Goal: Communication & Community: Share content

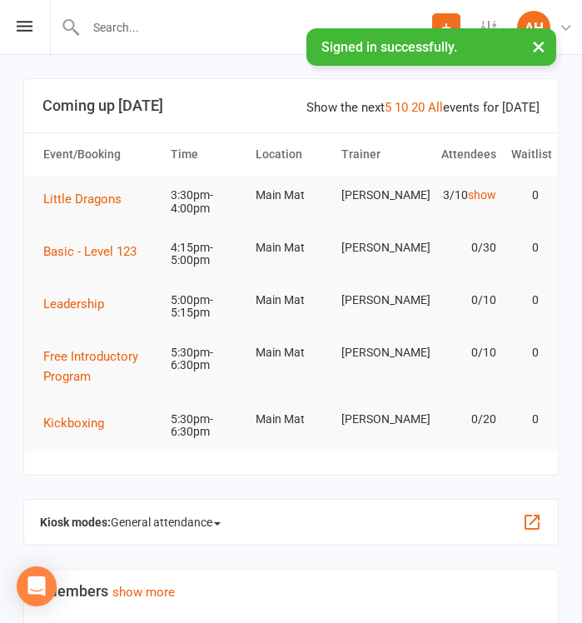
click at [32, 31] on div "Prospect Member Non-attending contact Class / event Appointment Grading event T…" at bounding box center [291, 27] width 582 height 55
click at [27, 27] on icon at bounding box center [25, 26] width 16 height 11
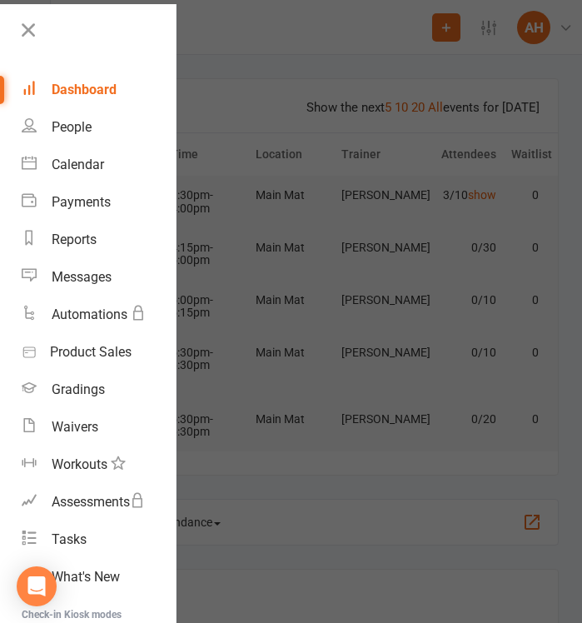
click at [274, 90] on div at bounding box center [291, 311] width 582 height 623
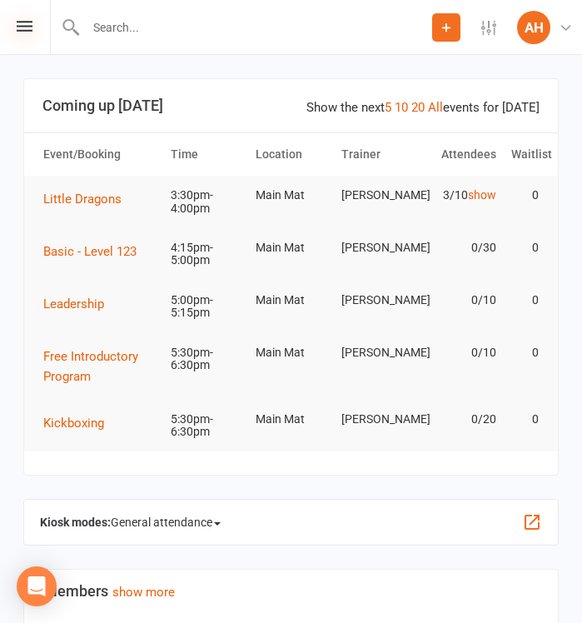
click at [29, 30] on icon at bounding box center [25, 26] width 16 height 11
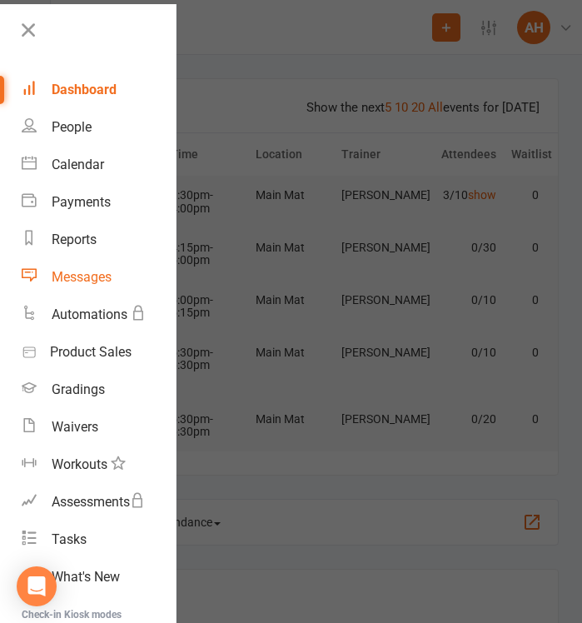
click at [97, 283] on div "Messages" at bounding box center [82, 277] width 60 height 16
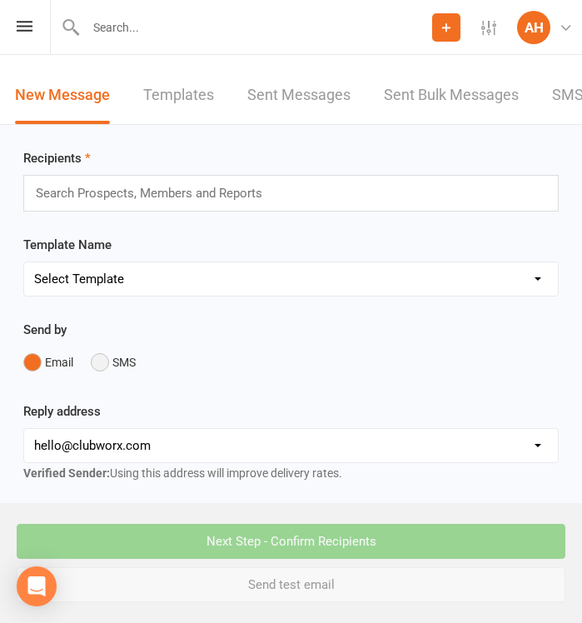
click at [94, 372] on button "SMS" at bounding box center [113, 362] width 45 height 32
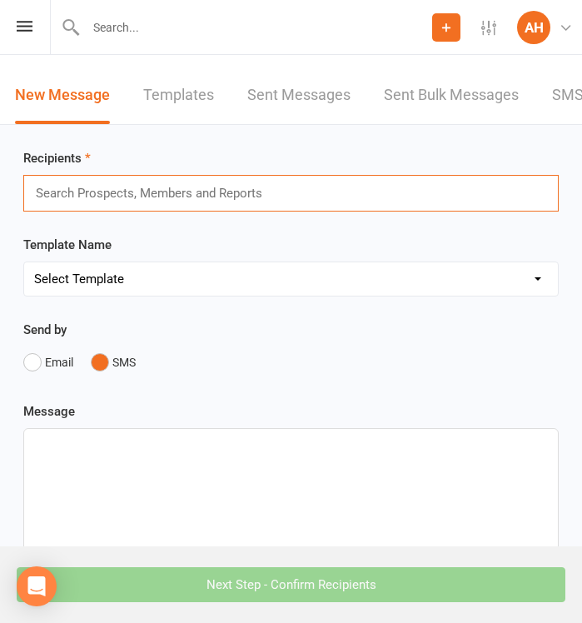
click at [94, 198] on input "text" at bounding box center [156, 193] width 245 height 22
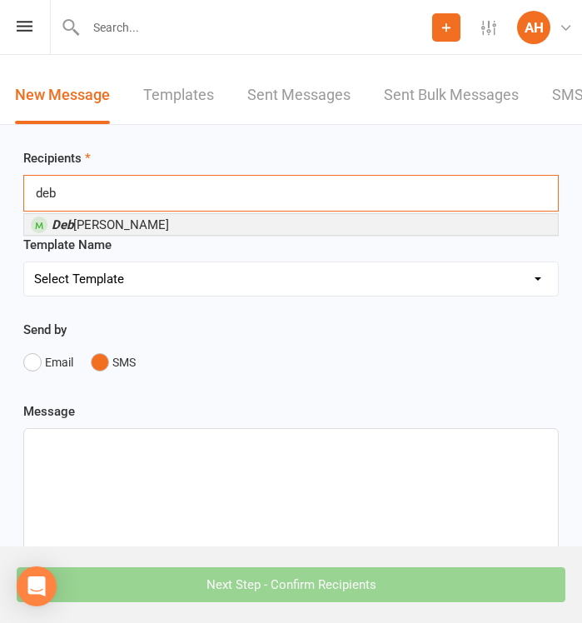
type input "deb"
click at [109, 231] on span "[PERSON_NAME]" at bounding box center [110, 224] width 117 height 15
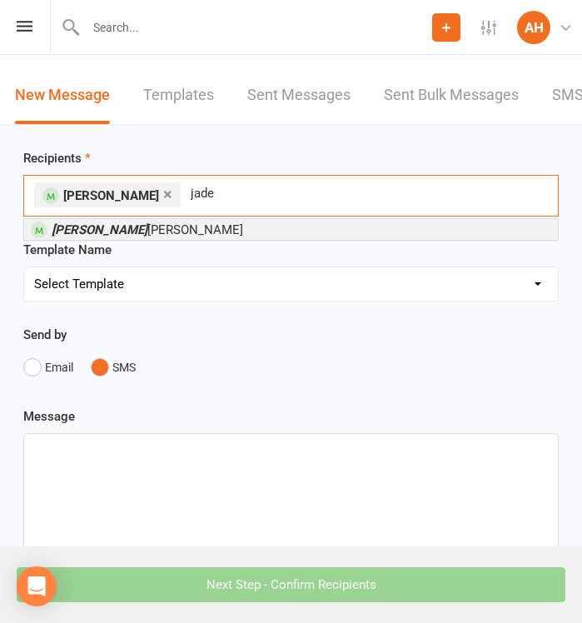
type input "jade"
click at [107, 237] on span "[PERSON_NAME]" at bounding box center [148, 229] width 192 height 15
type input "[PERSON_NAME]"
drag, startPoint x: 107, startPoint y: 240, endPoint x: 92, endPoint y: 228, distance: 19.0
click at [92, 228] on span "Jen [PERSON_NAME]" at bounding box center [148, 229] width 192 height 15
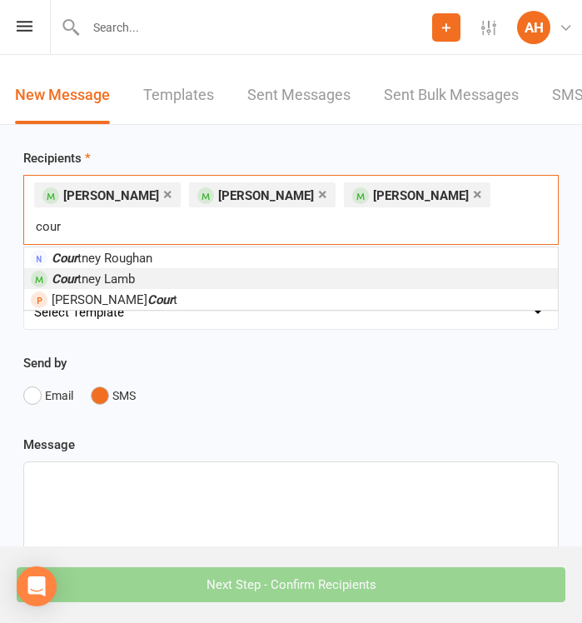
type input "cour"
click at [81, 271] on span "Cour tney Lamb" at bounding box center [93, 278] width 83 height 15
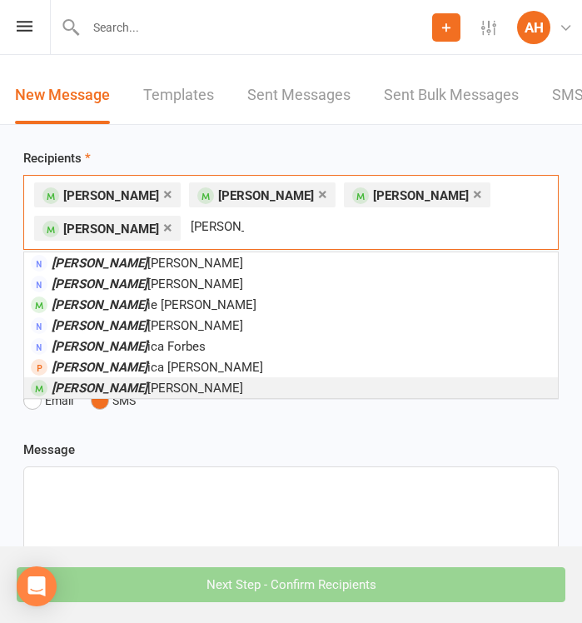
type input "[PERSON_NAME]"
click at [93, 389] on span "[PERSON_NAME] ica [PERSON_NAME]" at bounding box center [148, 388] width 192 height 15
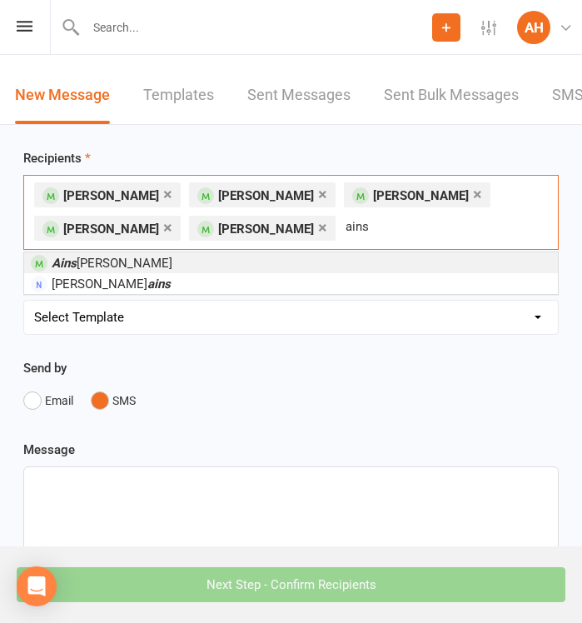
type input "ains"
click at [310, 258] on li "[PERSON_NAME]" at bounding box center [291, 262] width 534 height 21
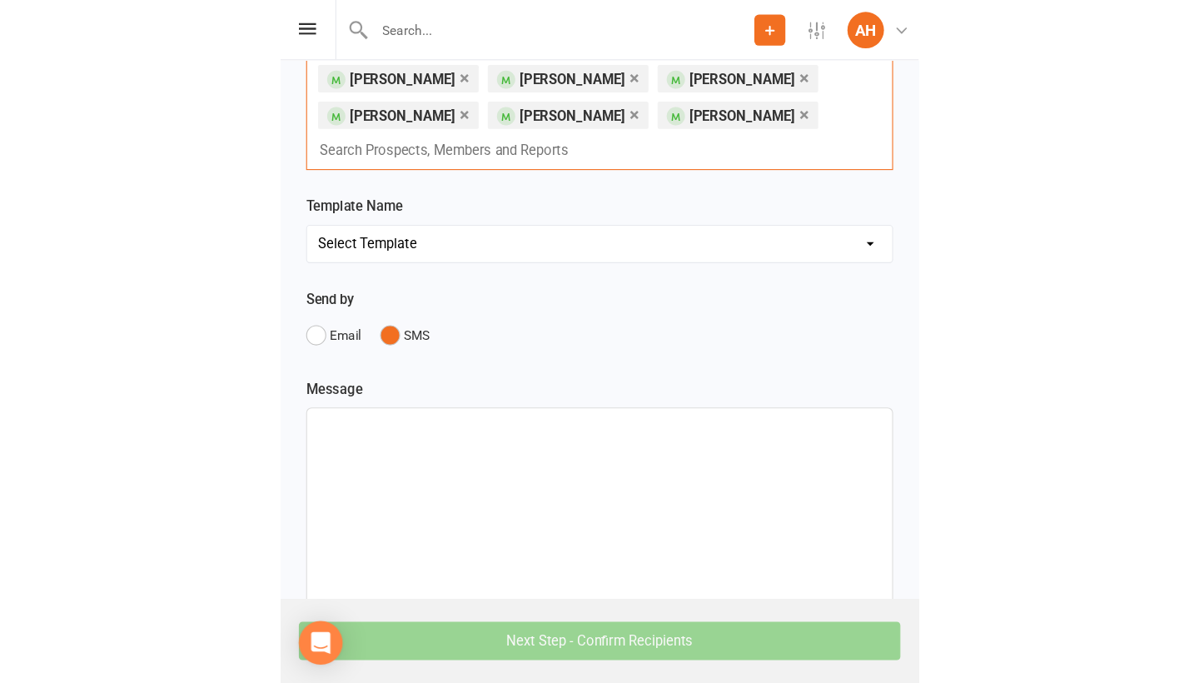
scroll to position [139, 0]
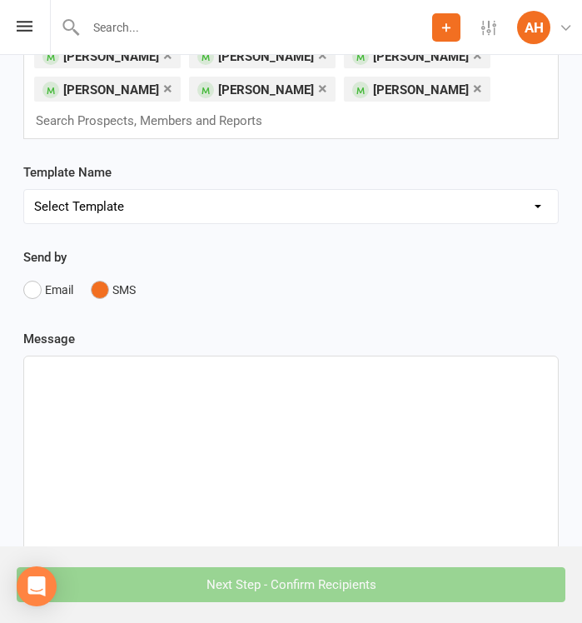
click at [113, 425] on div at bounding box center [291, 481] width 534 height 250
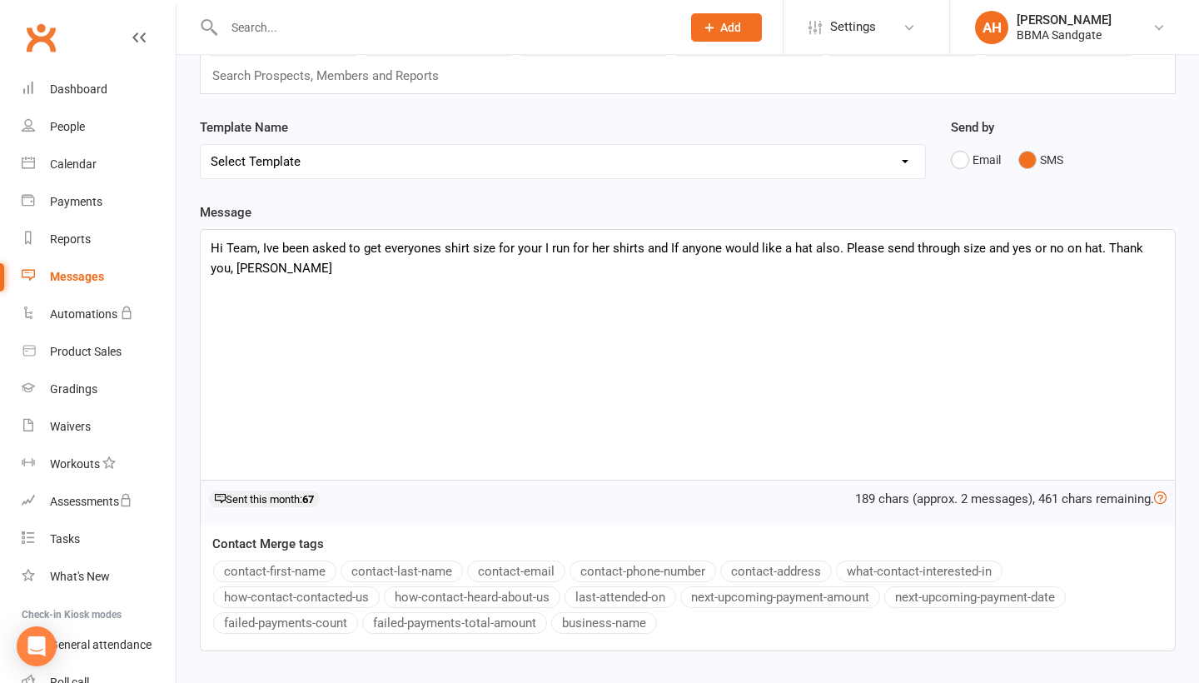
click at [431, 253] on p "Hi Team, Ive been asked to get everyones shirt size for your I run for her shir…" at bounding box center [688, 258] width 954 height 40
click at [465, 289] on div "Hi Team, Ive been asked to get everyone's shirt size for your I run for her shi…" at bounding box center [688, 355] width 974 height 250
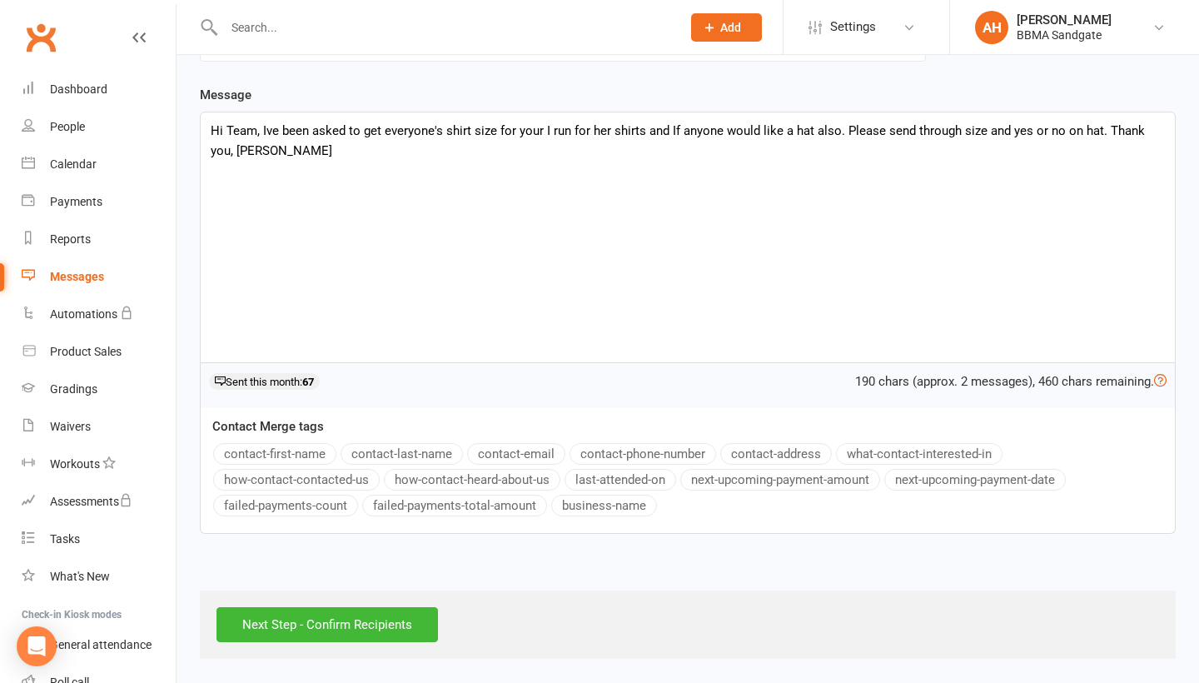
scroll to position [266, 0]
click at [306, 622] on input "Next Step - Confirm Recipients" at bounding box center [327, 624] width 221 height 35
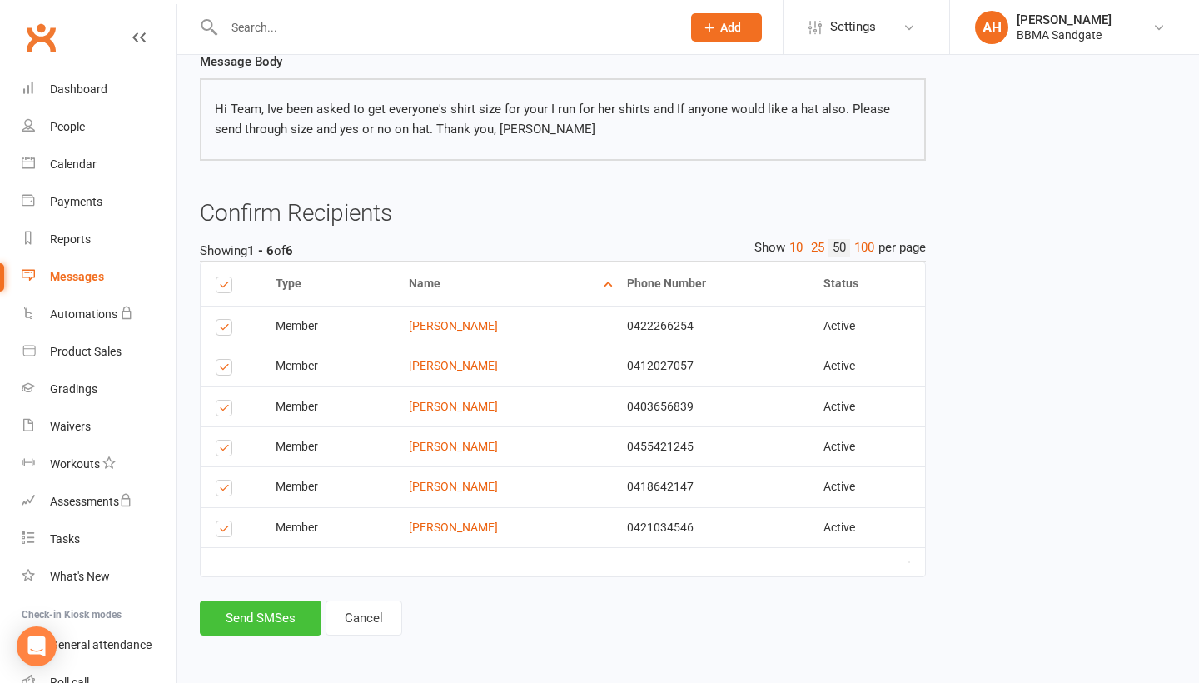
click at [271, 600] on button "Send SMSes" at bounding box center [261, 617] width 122 height 35
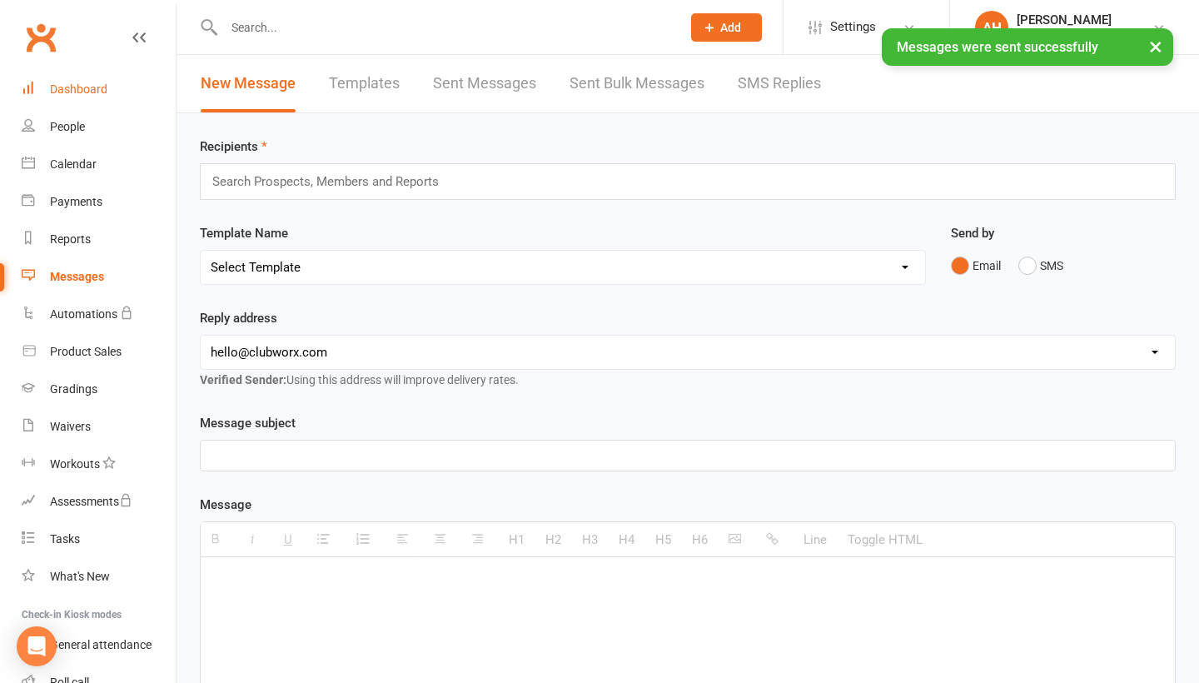
click at [107, 91] on link "Dashboard" at bounding box center [99, 89] width 154 height 37
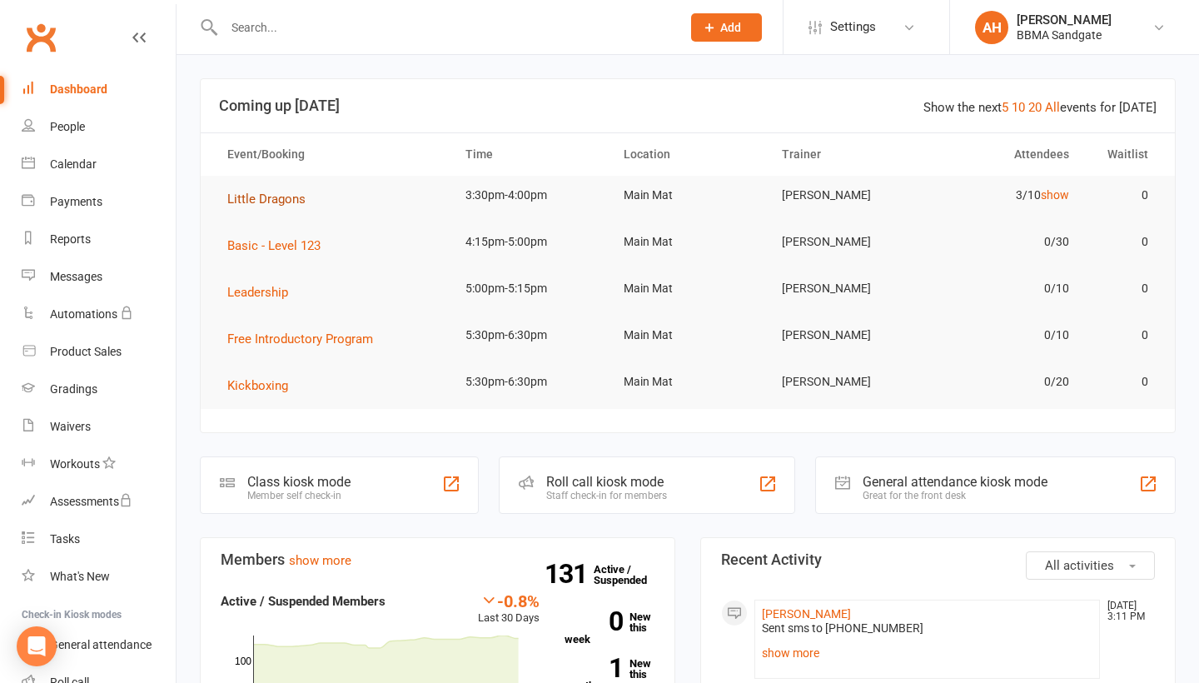
click at [289, 203] on span "Little Dragons" at bounding box center [266, 199] width 78 height 15
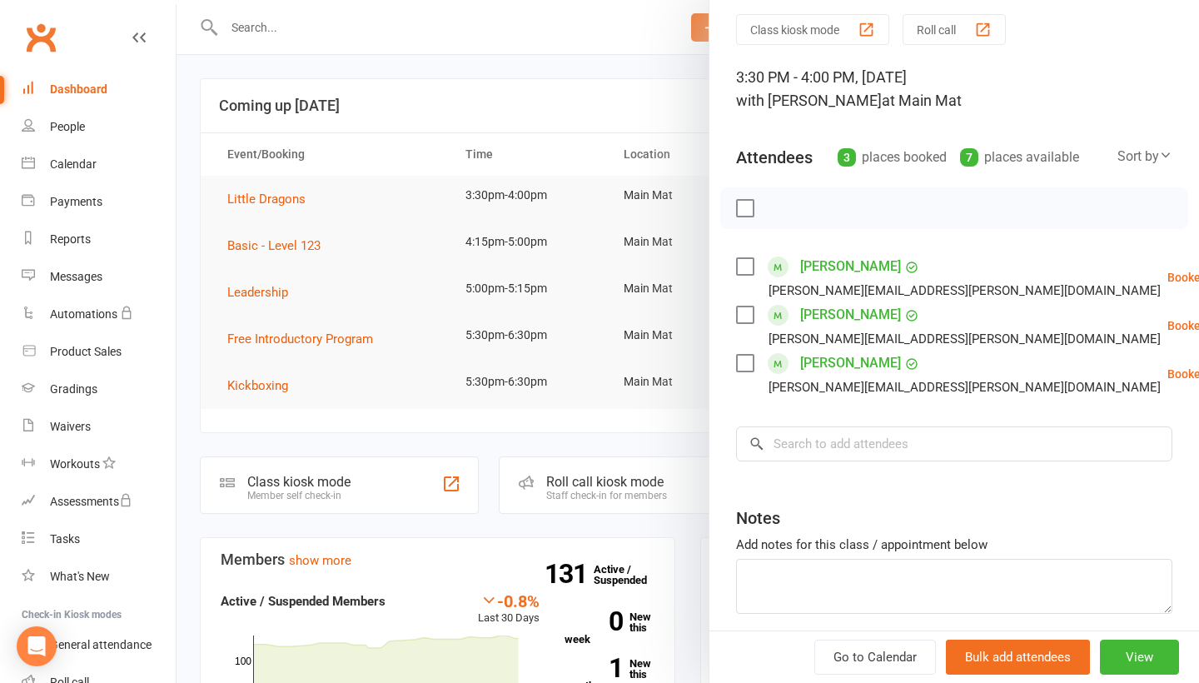
scroll to position [59, 0]
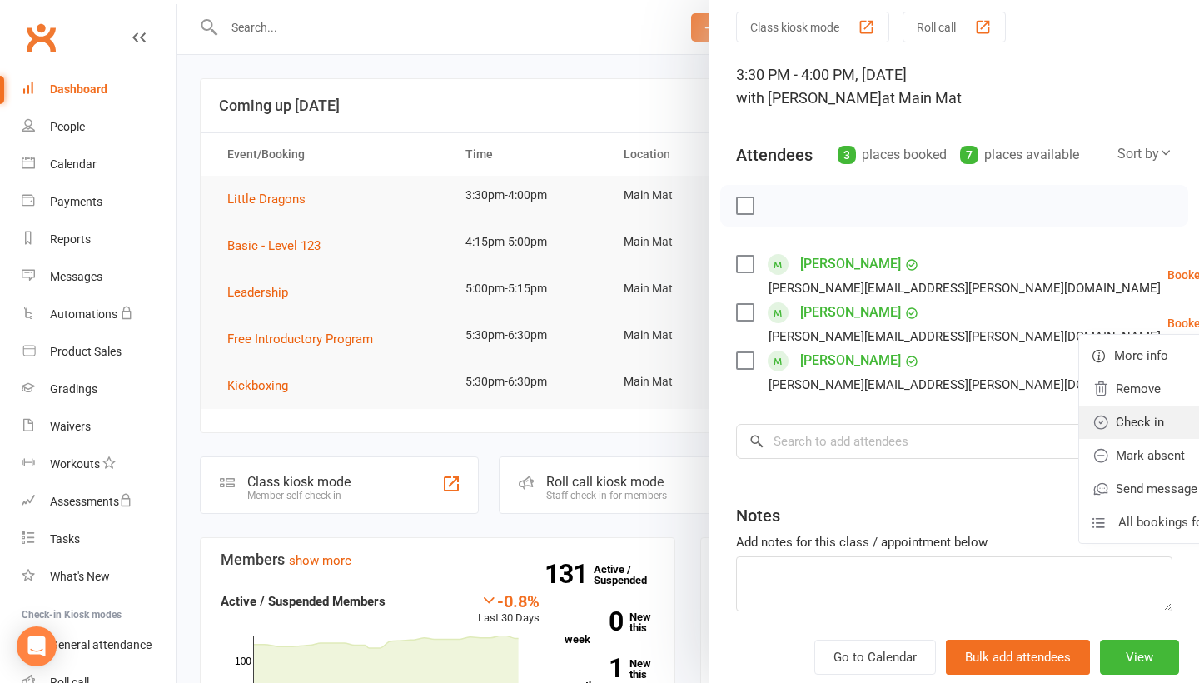
click at [581, 415] on link "Check in" at bounding box center [1168, 422] width 179 height 33
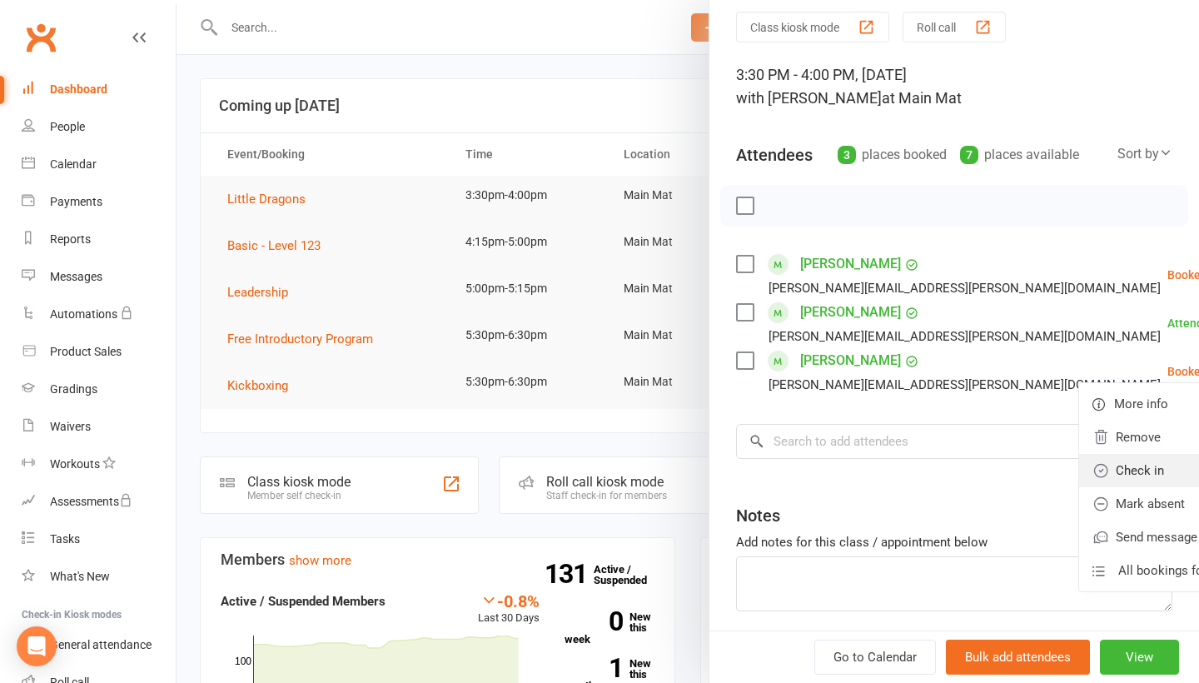
click at [581, 475] on link "Check in" at bounding box center [1168, 470] width 179 height 33
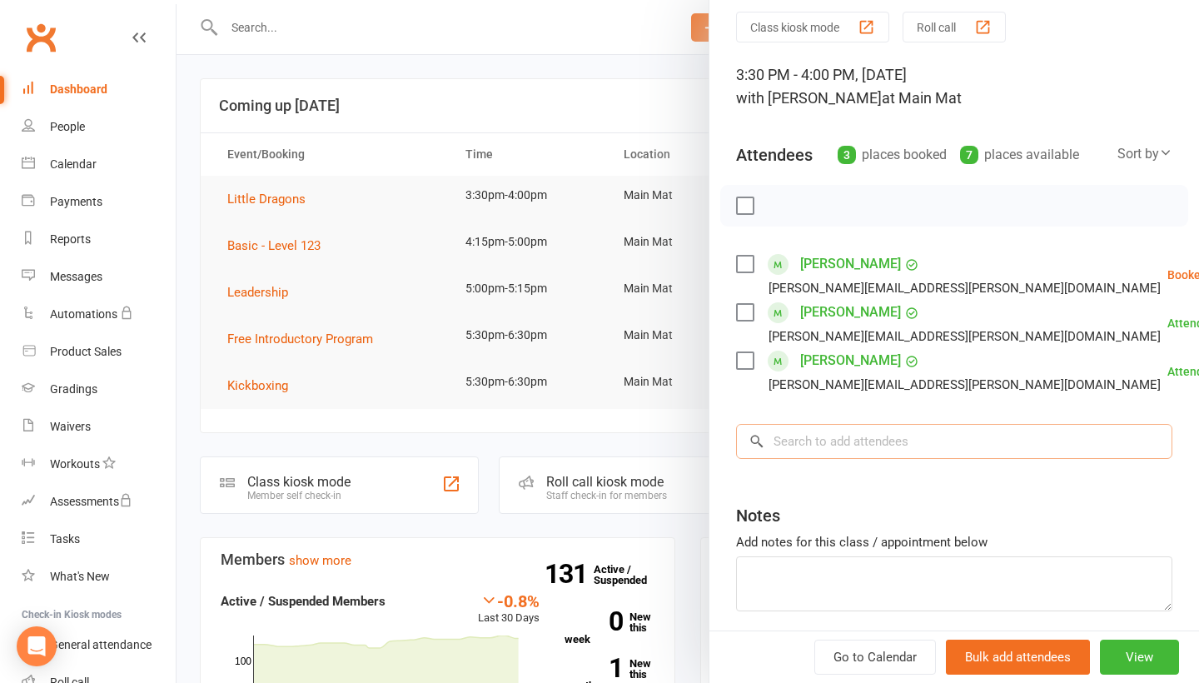
click at [581, 447] on input "search" at bounding box center [954, 441] width 436 height 35
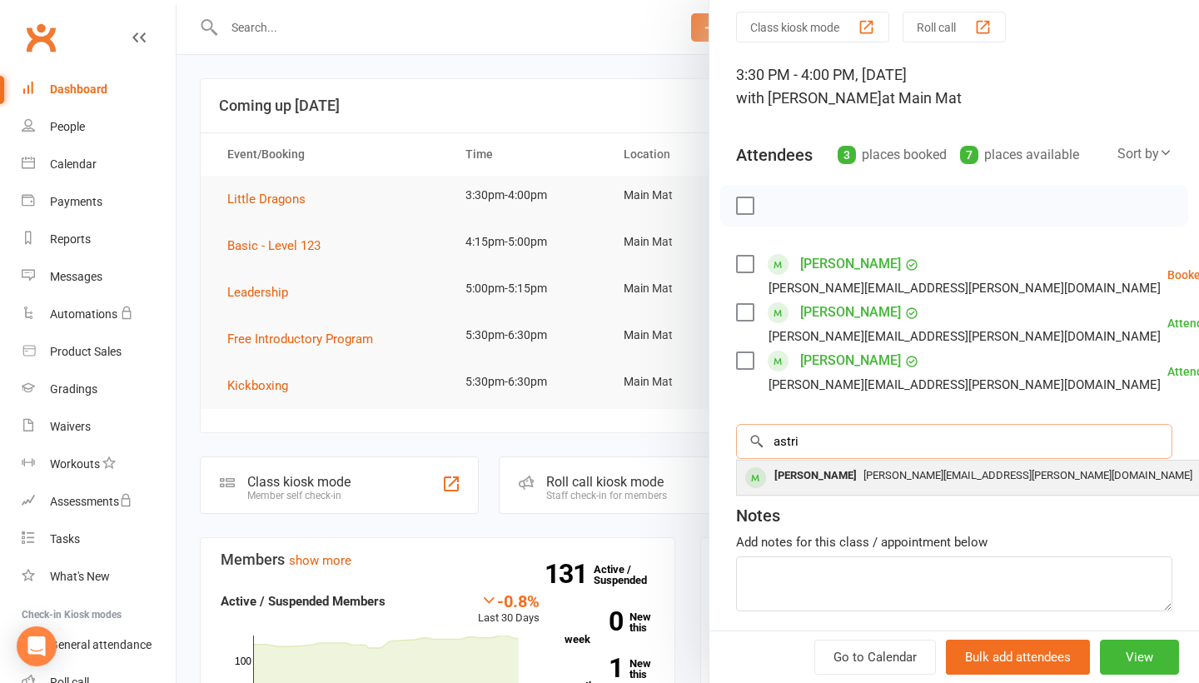
type input "astri"
click at [581, 474] on span "[PERSON_NAME][EMAIL_ADDRESS][PERSON_NAME][DOMAIN_NAME]" at bounding box center [1028, 475] width 329 height 12
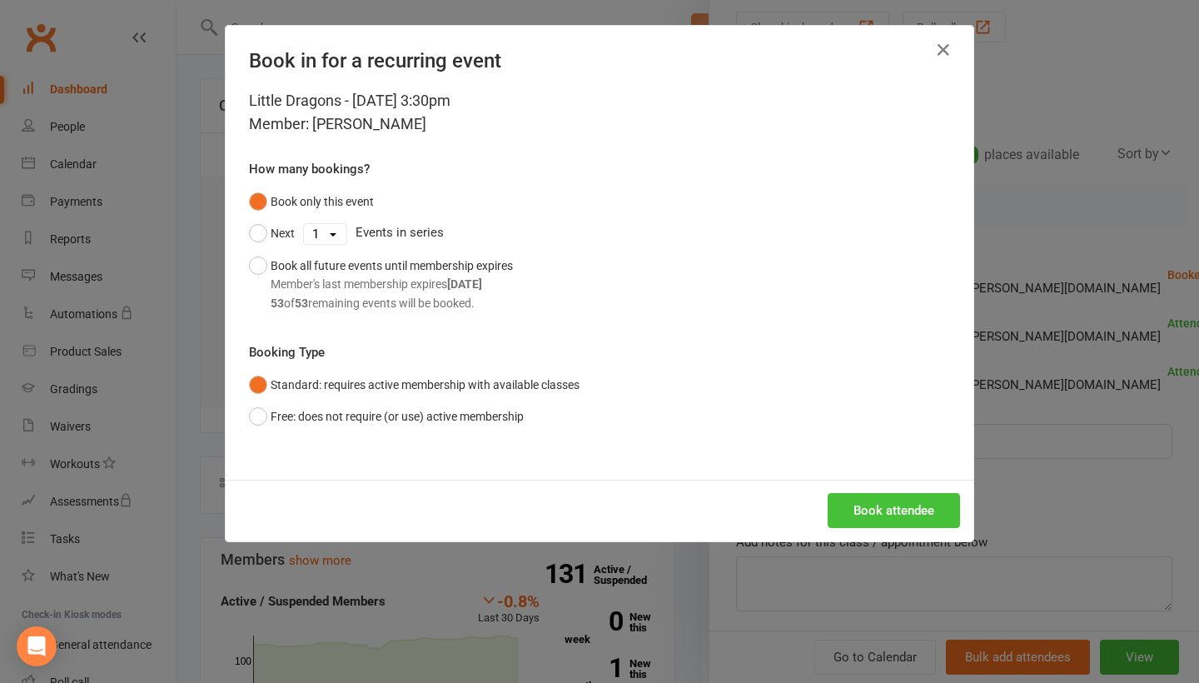
click at [581, 504] on button "Book attendee" at bounding box center [894, 510] width 132 height 35
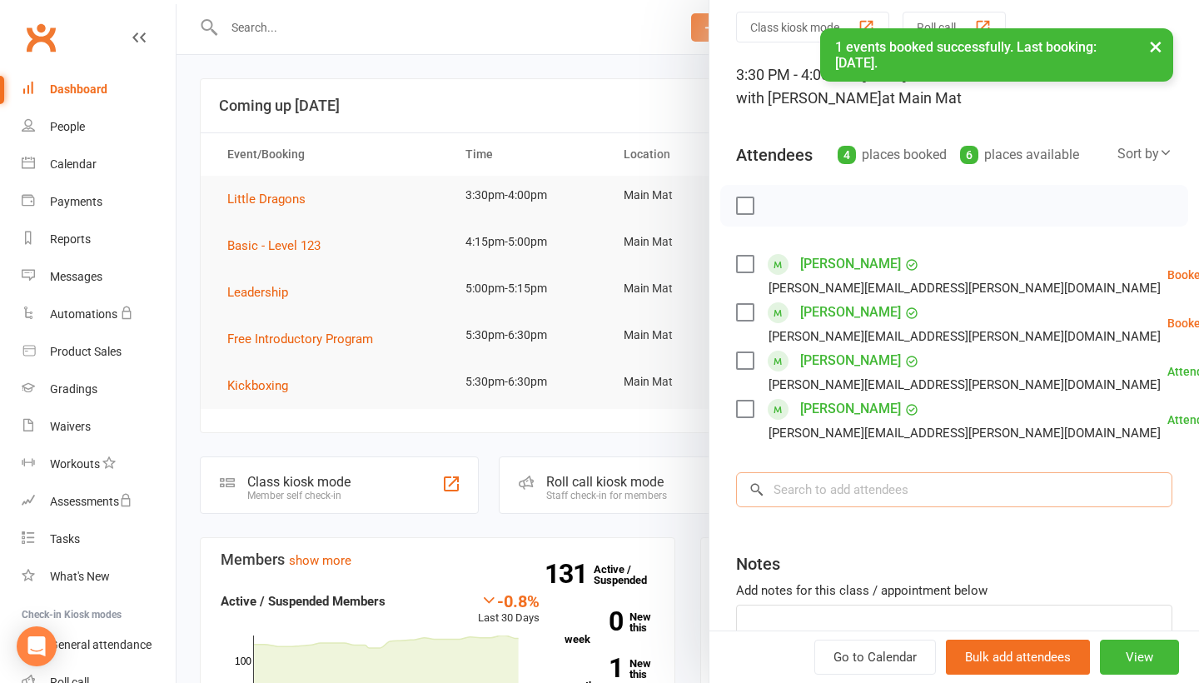
click at [581, 500] on input "search" at bounding box center [954, 489] width 436 height 35
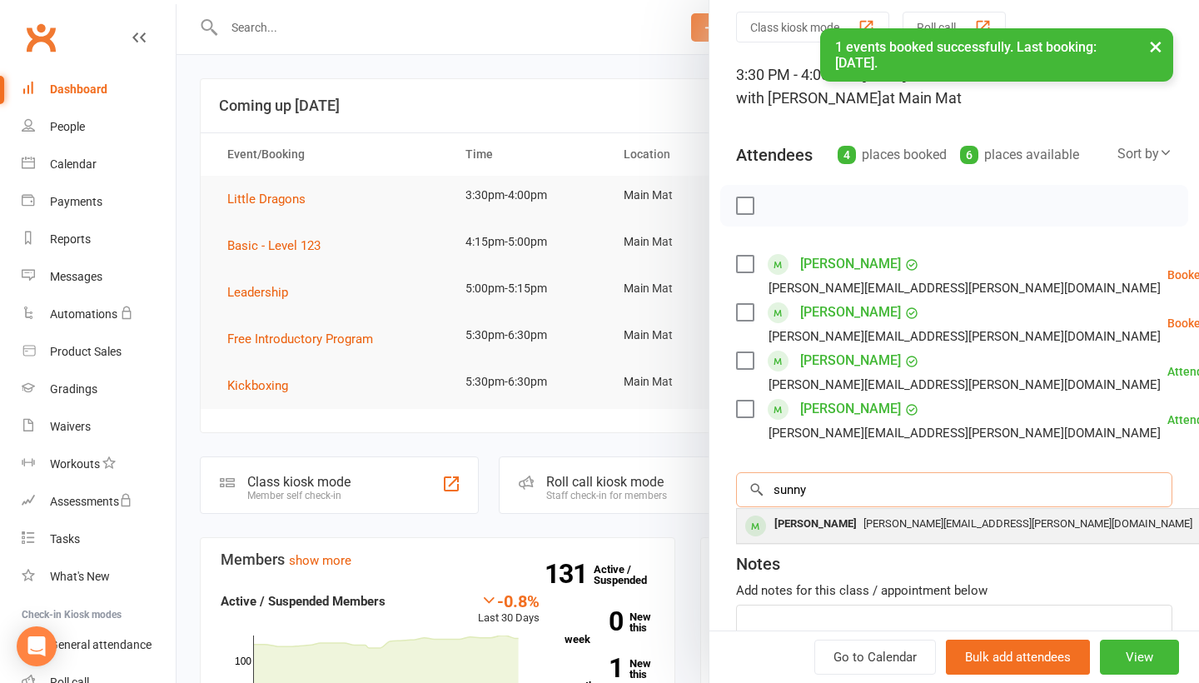
type input "sunny"
click at [581, 536] on div "[PERSON_NAME][EMAIL_ADDRESS][PERSON_NAME][DOMAIN_NAME]" at bounding box center [986, 524] width 485 height 24
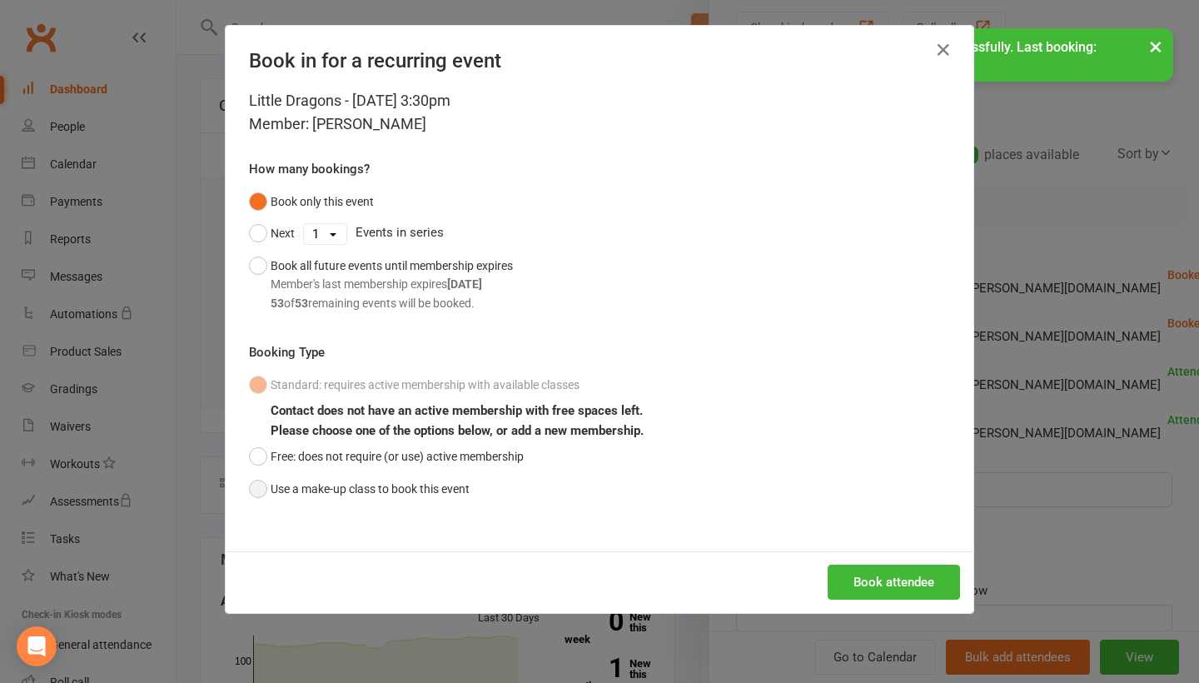
click at [414, 480] on button "Use a make-up class to book this event" at bounding box center [359, 489] width 221 height 32
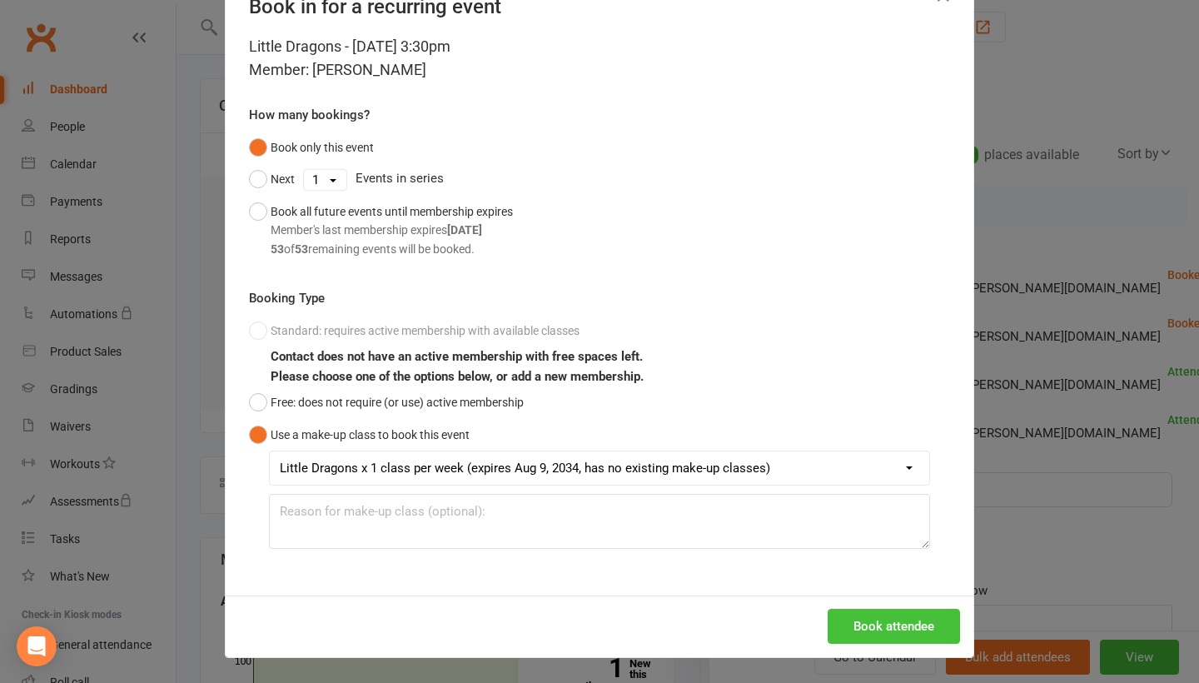
scroll to position [57, 0]
click at [581, 622] on button "Book attendee" at bounding box center [894, 626] width 132 height 35
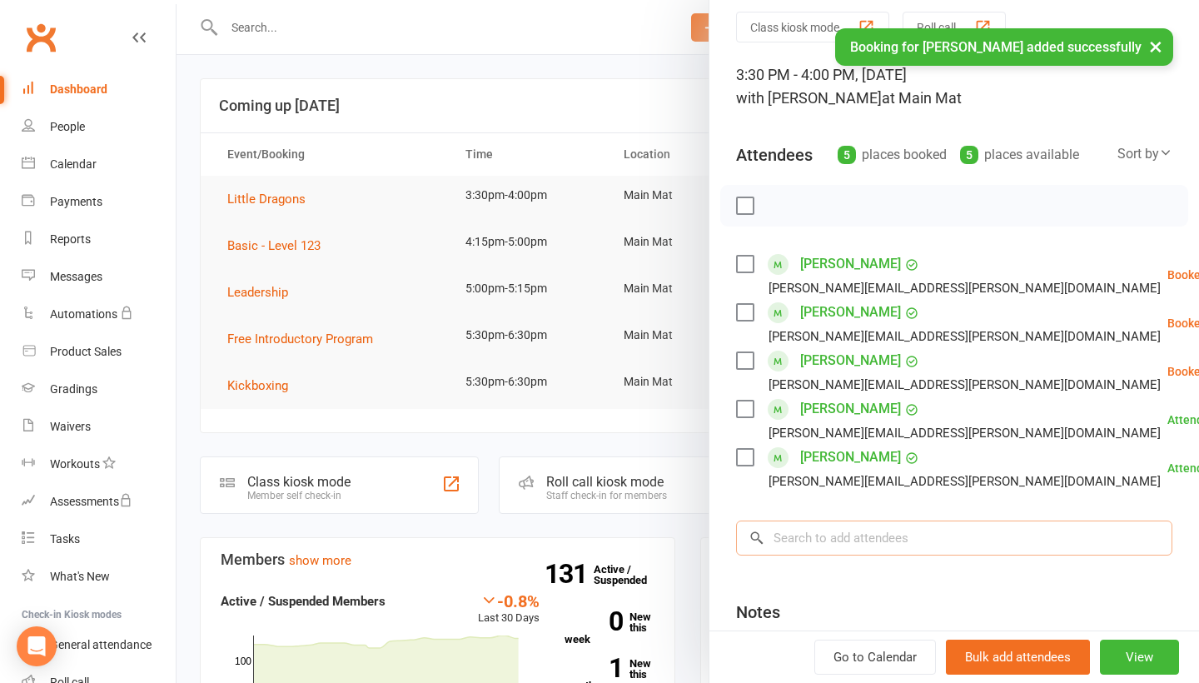
click at [581, 541] on input "search" at bounding box center [954, 537] width 436 height 35
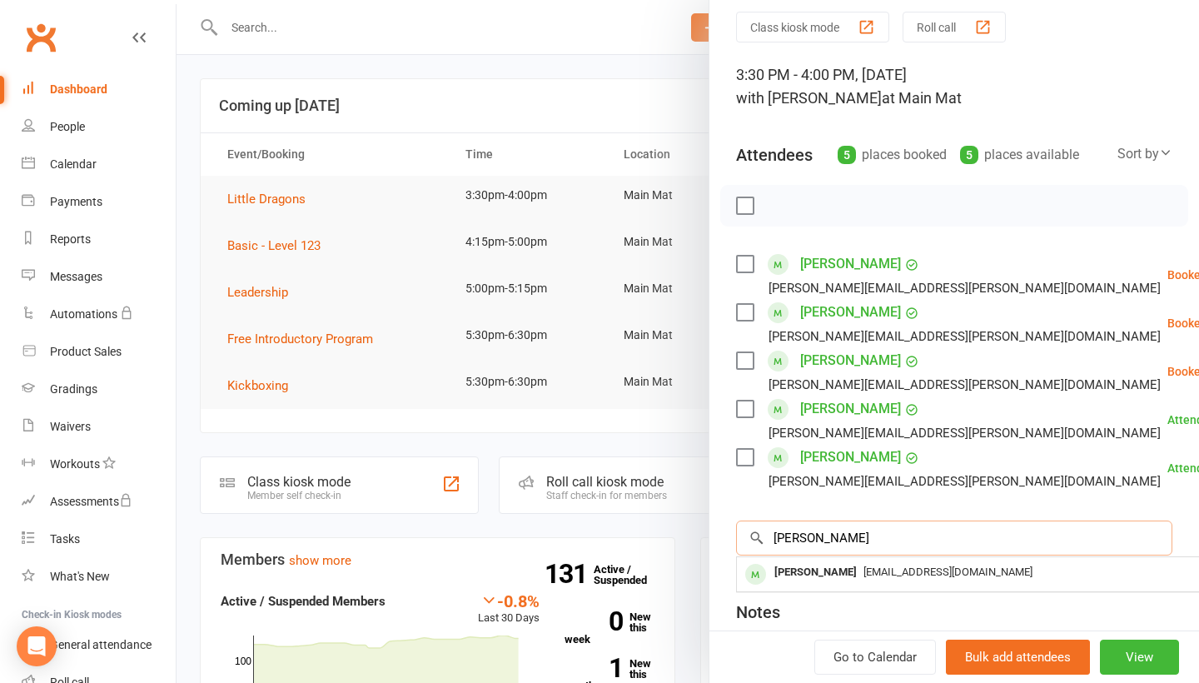
type input "[PERSON_NAME]"
click at [581, 583] on div "[EMAIL_ADDRESS][DOMAIN_NAME]" at bounding box center [986, 572] width 485 height 24
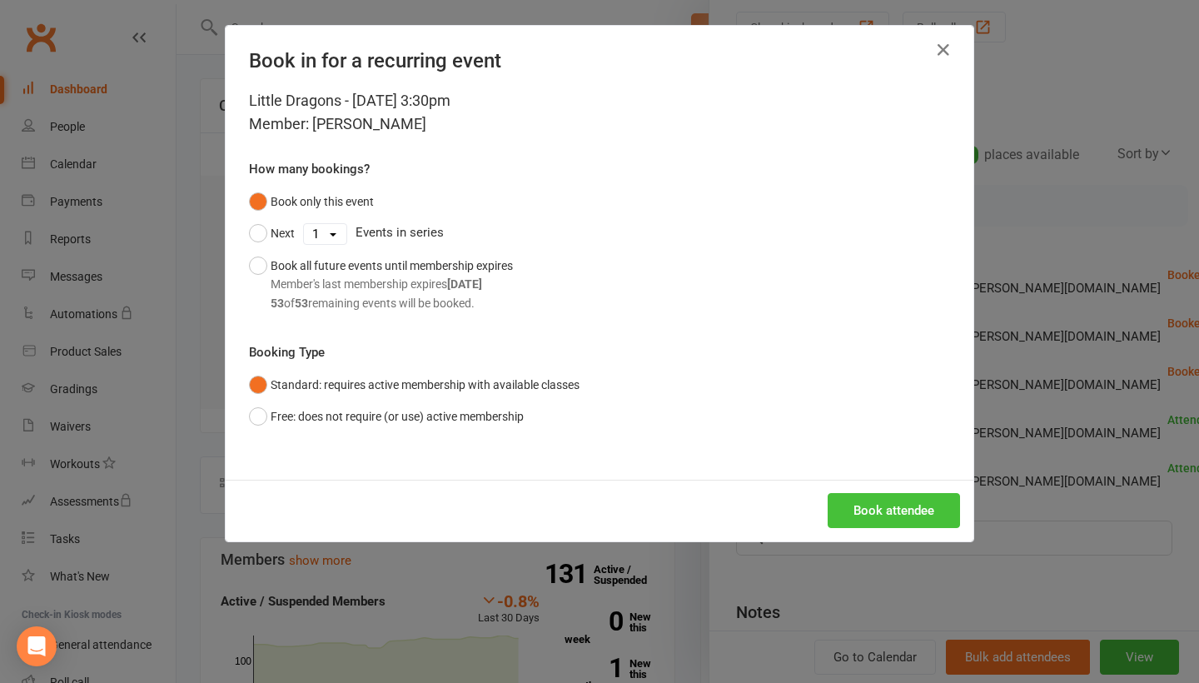
click at [581, 511] on button "Book attendee" at bounding box center [894, 510] width 132 height 35
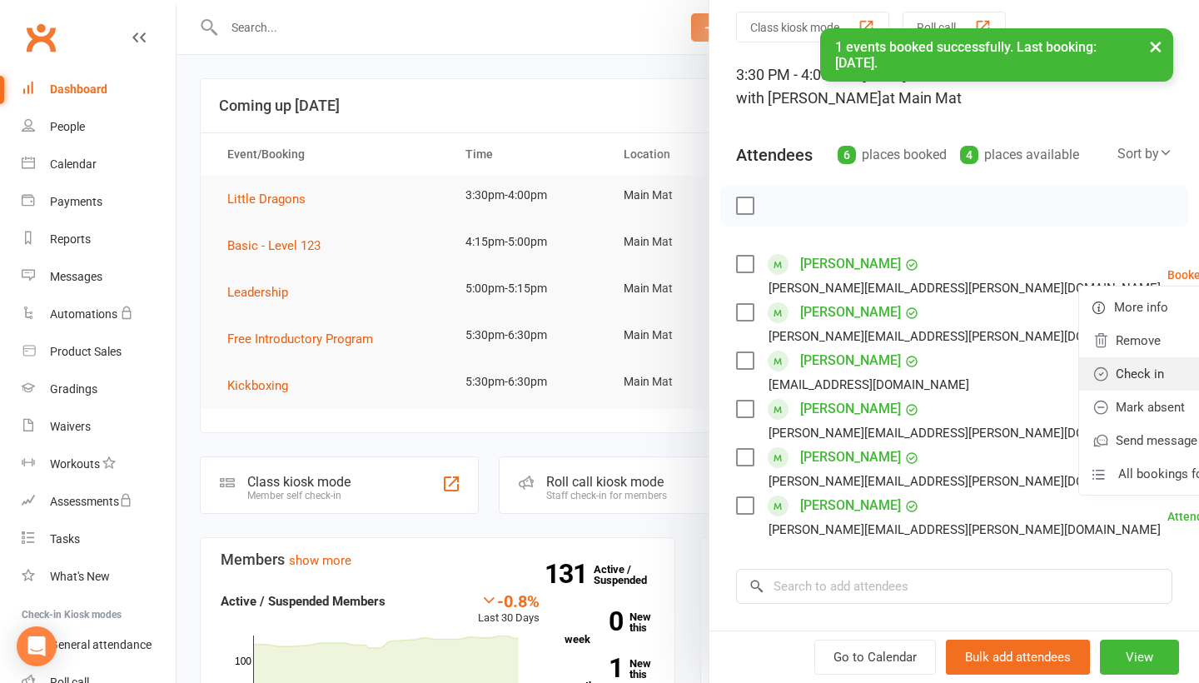
click at [581, 366] on link "Check in" at bounding box center [1168, 373] width 179 height 33
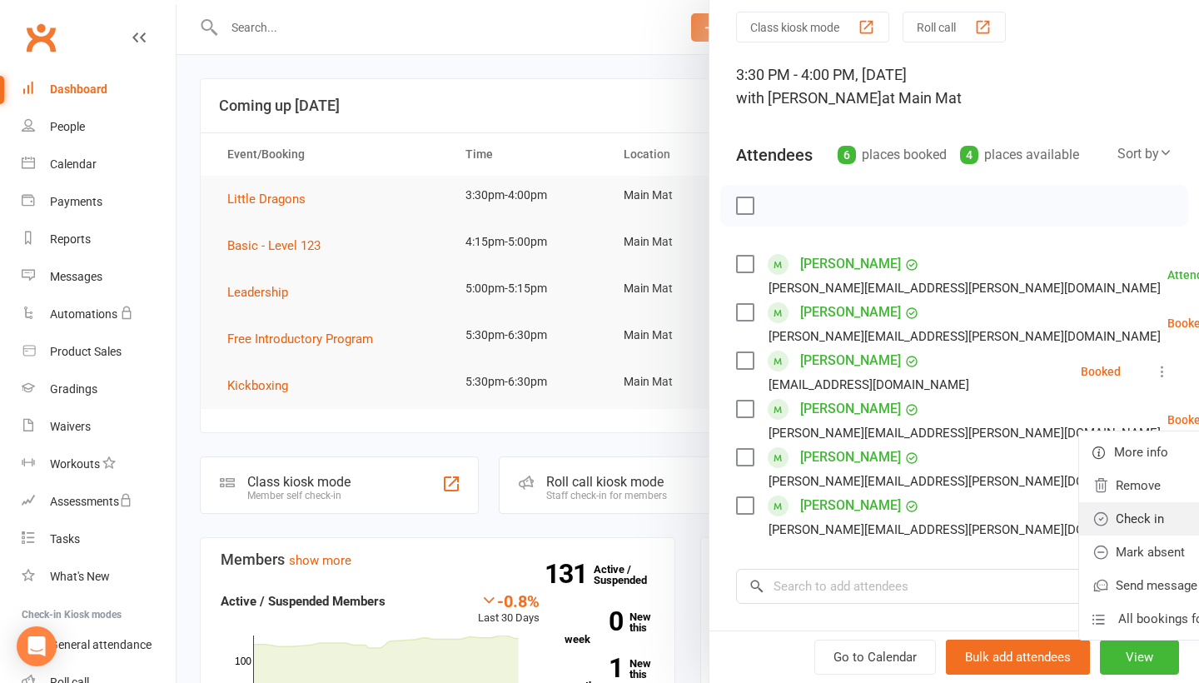
click at [581, 515] on link "Check in" at bounding box center [1168, 518] width 179 height 33
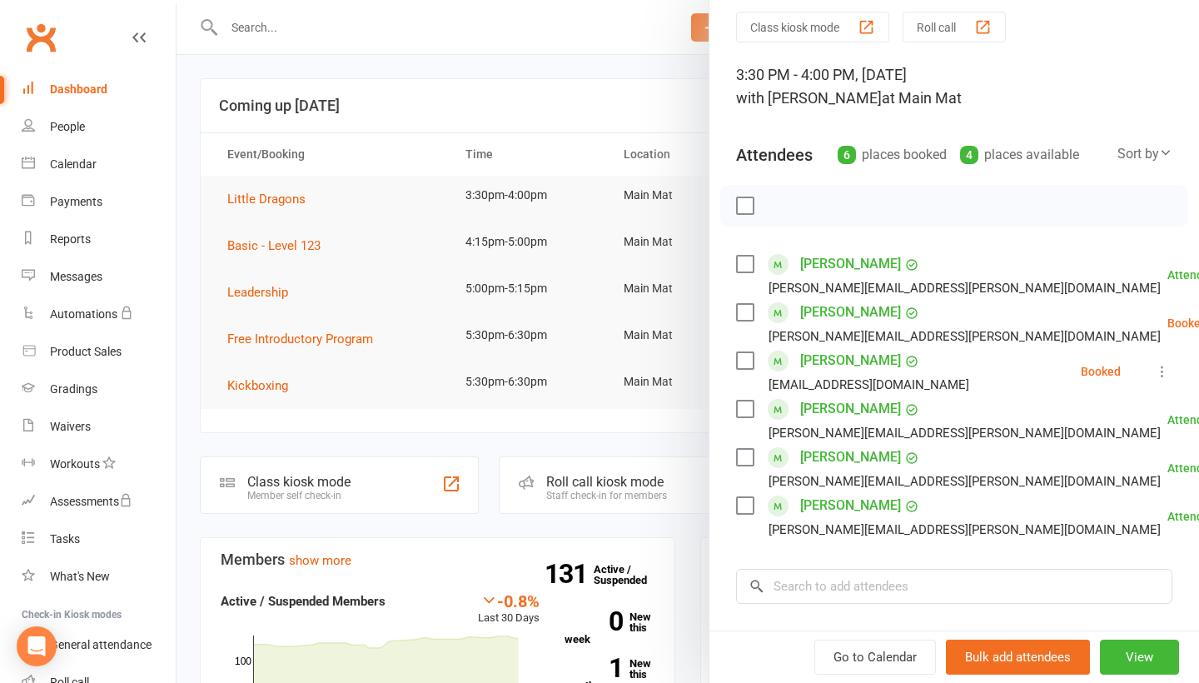
click at [581, 380] on icon at bounding box center [1162, 371] width 17 height 17
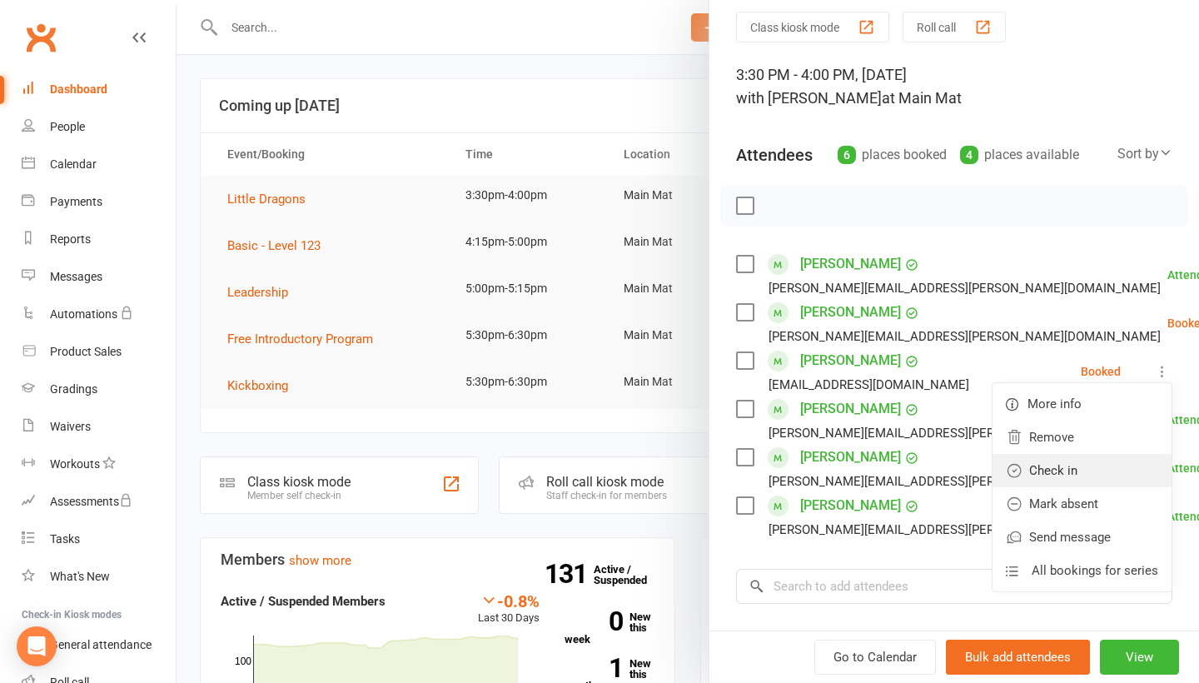
click at [581, 470] on link "Check in" at bounding box center [1082, 470] width 179 height 33
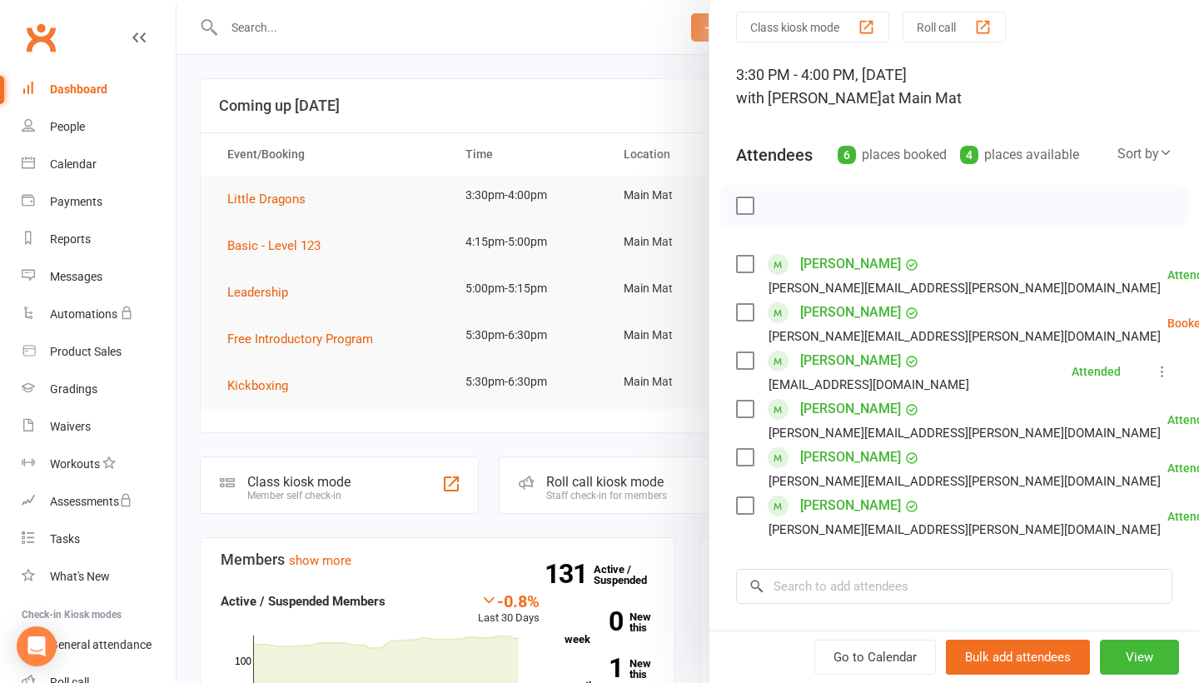
click at [581, 99] on div at bounding box center [688, 341] width 1023 height 683
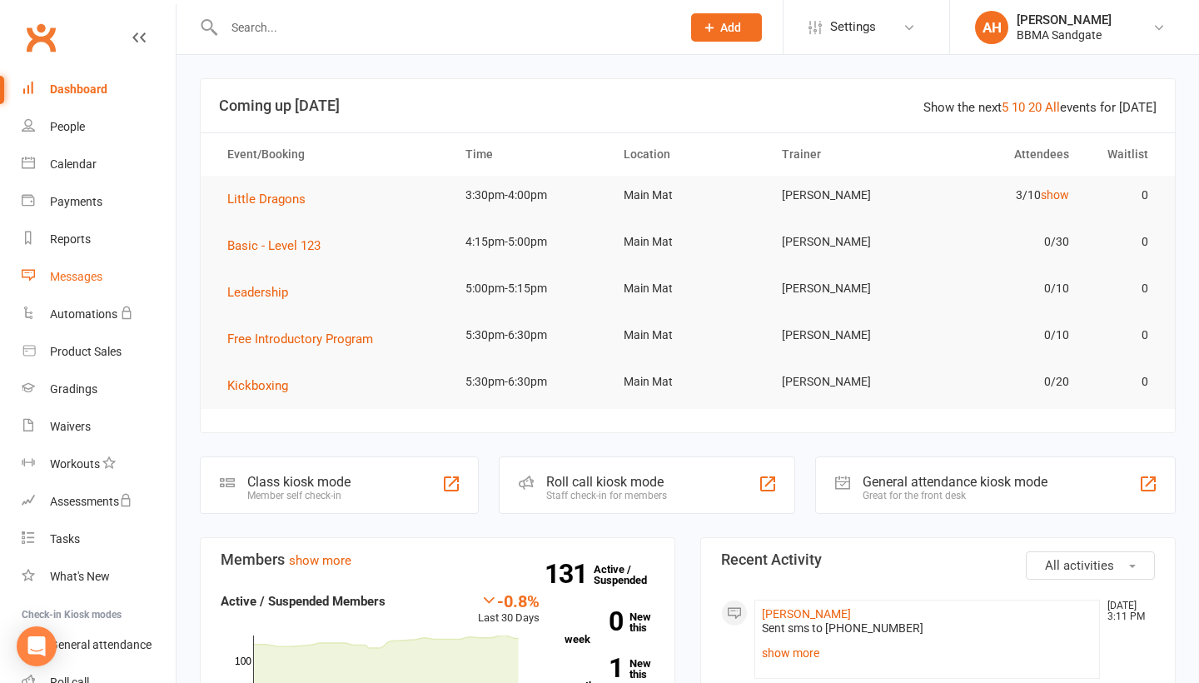
click at [132, 276] on link "Messages" at bounding box center [99, 276] width 154 height 37
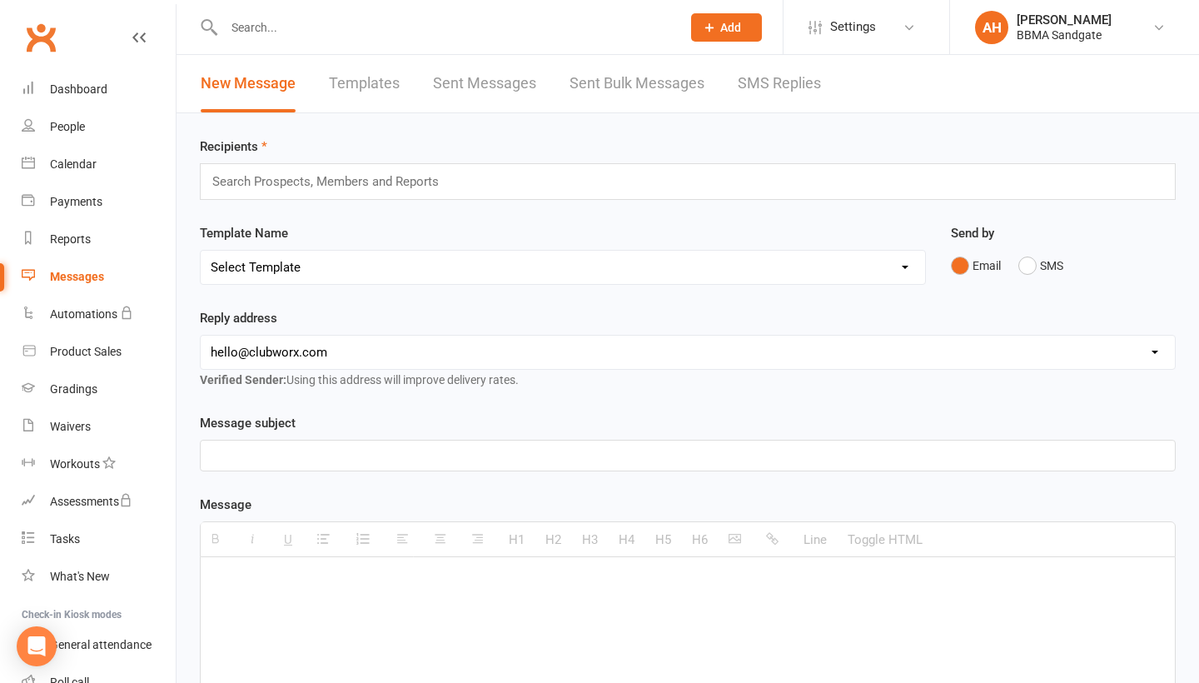
click at [581, 92] on link "SMS Replies" at bounding box center [779, 83] width 83 height 57
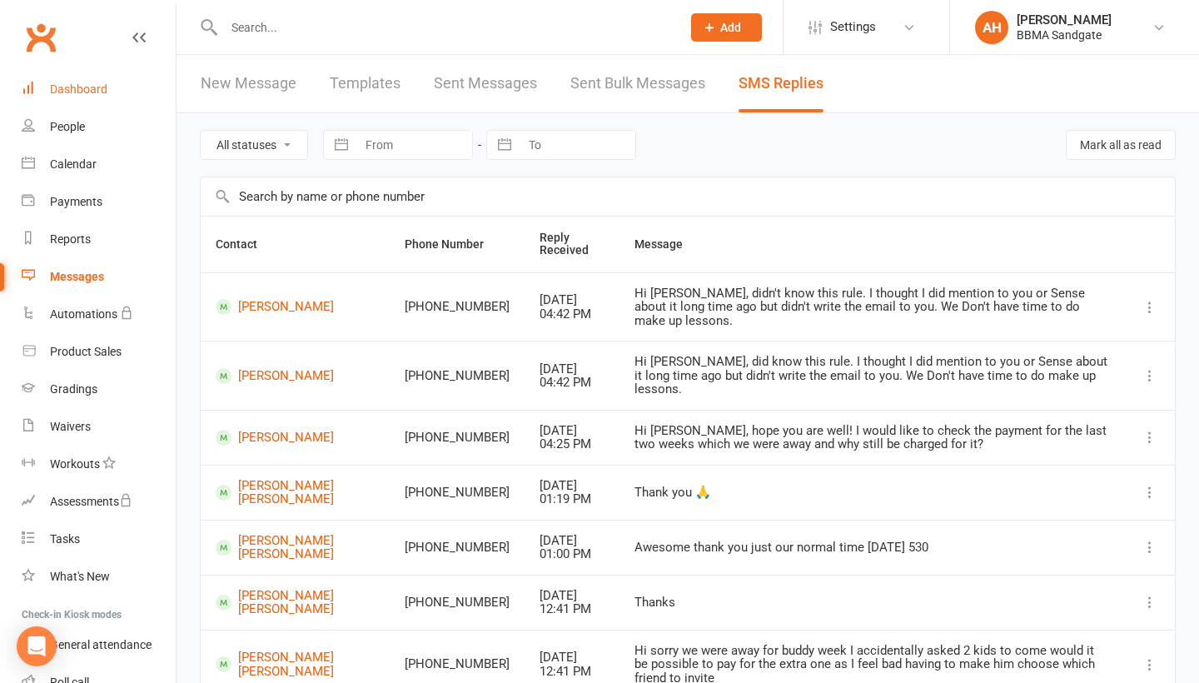
click at [111, 80] on link "Dashboard" at bounding box center [99, 89] width 154 height 37
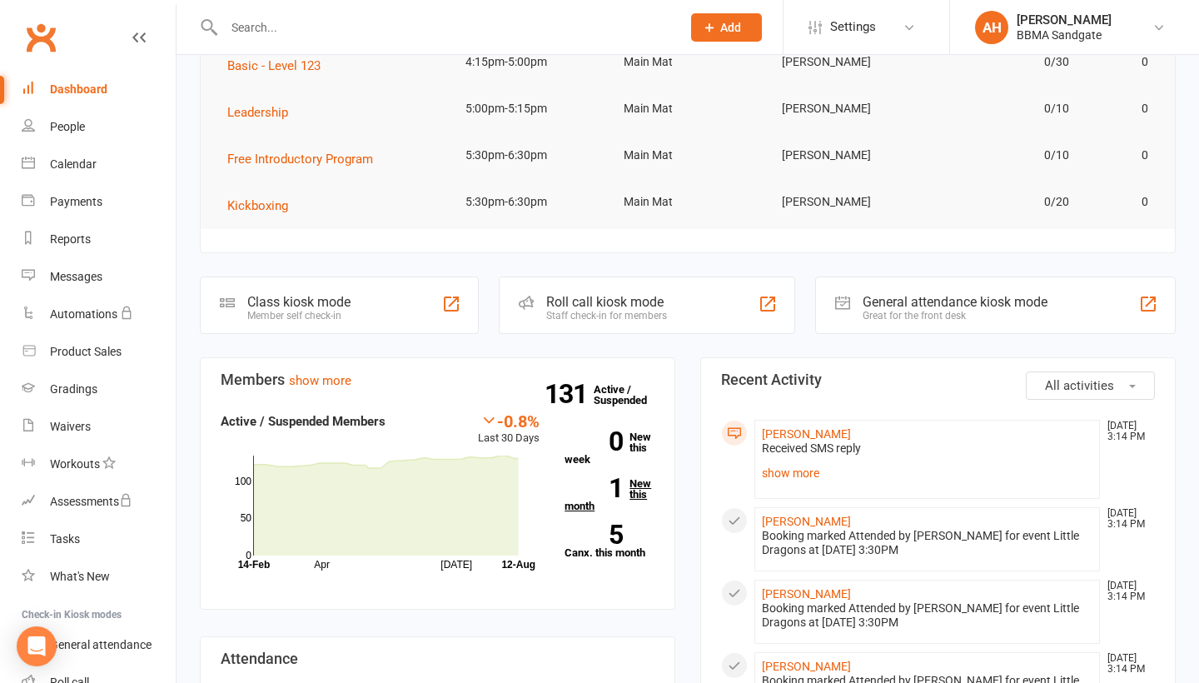
scroll to position [301, 0]
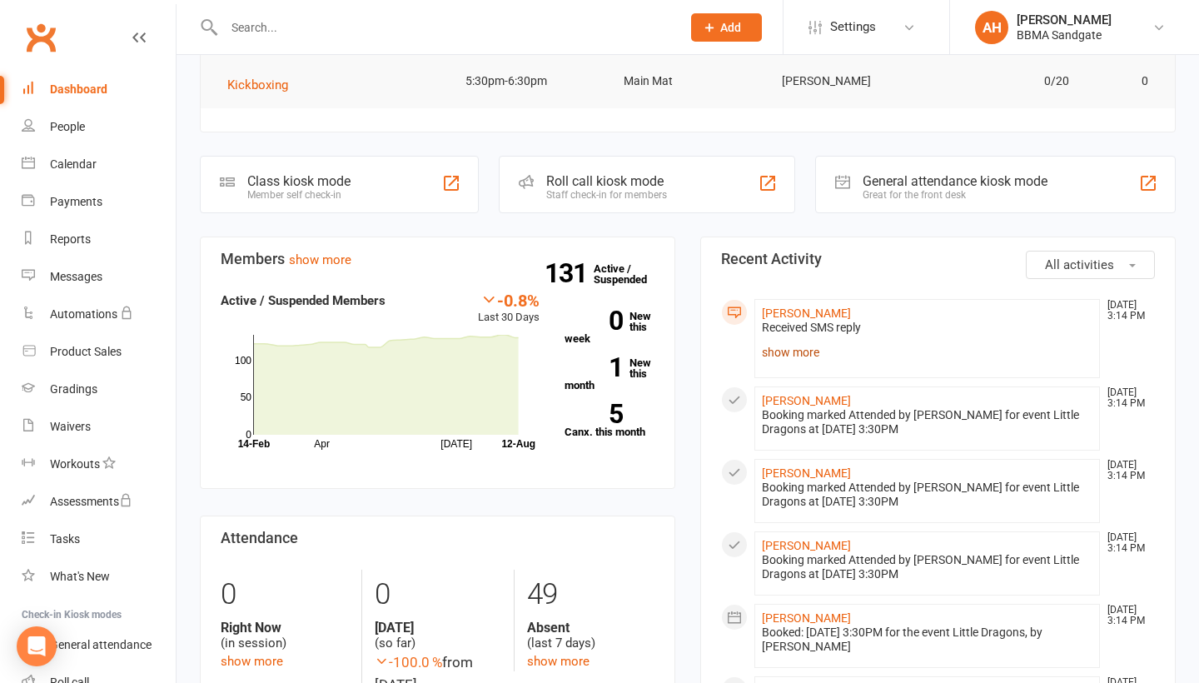
click at [581, 358] on link "show more" at bounding box center [927, 352] width 331 height 23
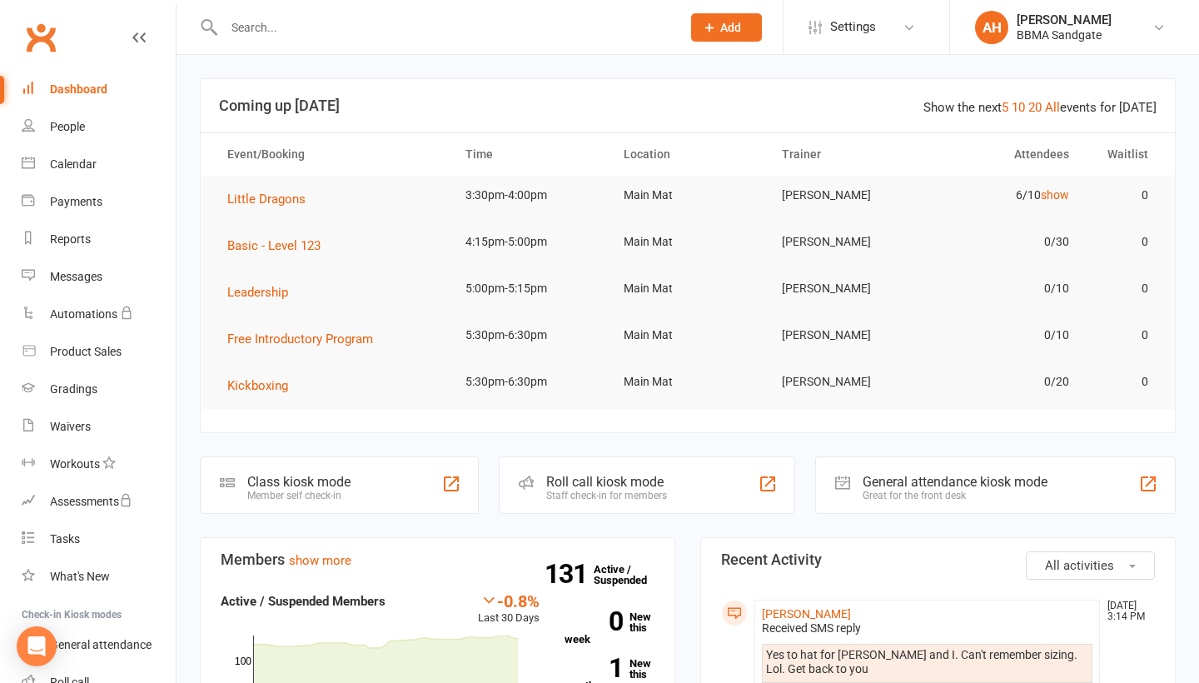
scroll to position [0, 0]
click at [289, 201] on span "Little Dragons" at bounding box center [266, 199] width 78 height 15
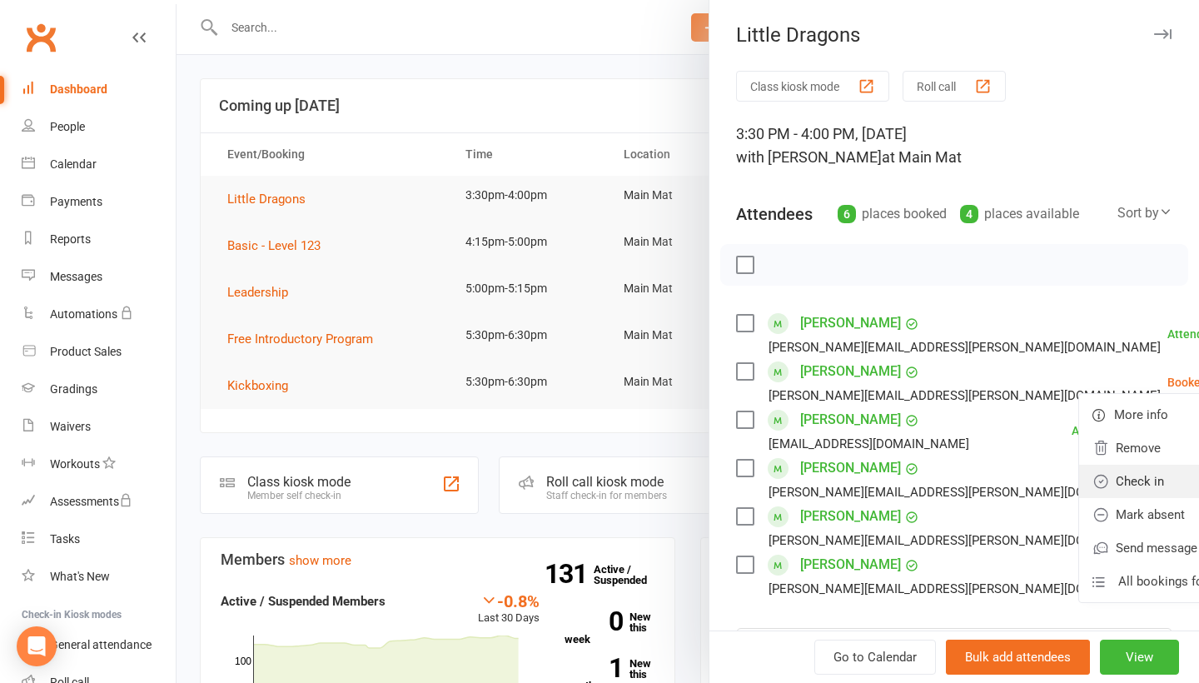
click at [581, 476] on link "Check in" at bounding box center [1168, 481] width 179 height 33
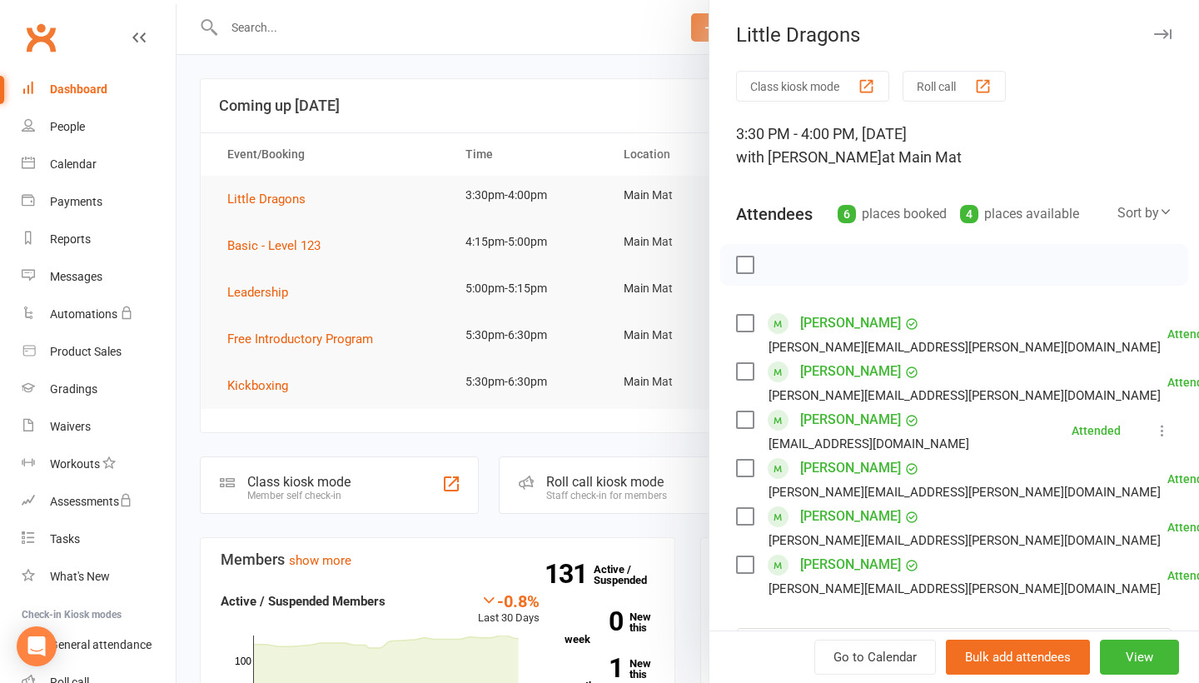
click at [176, 122] on nav "Clubworx Dashboard People Calendar Payments Reports Messages Automations Produc…" at bounding box center [88, 345] width 177 height 683
click at [91, 273] on div "Messages" at bounding box center [76, 276] width 52 height 13
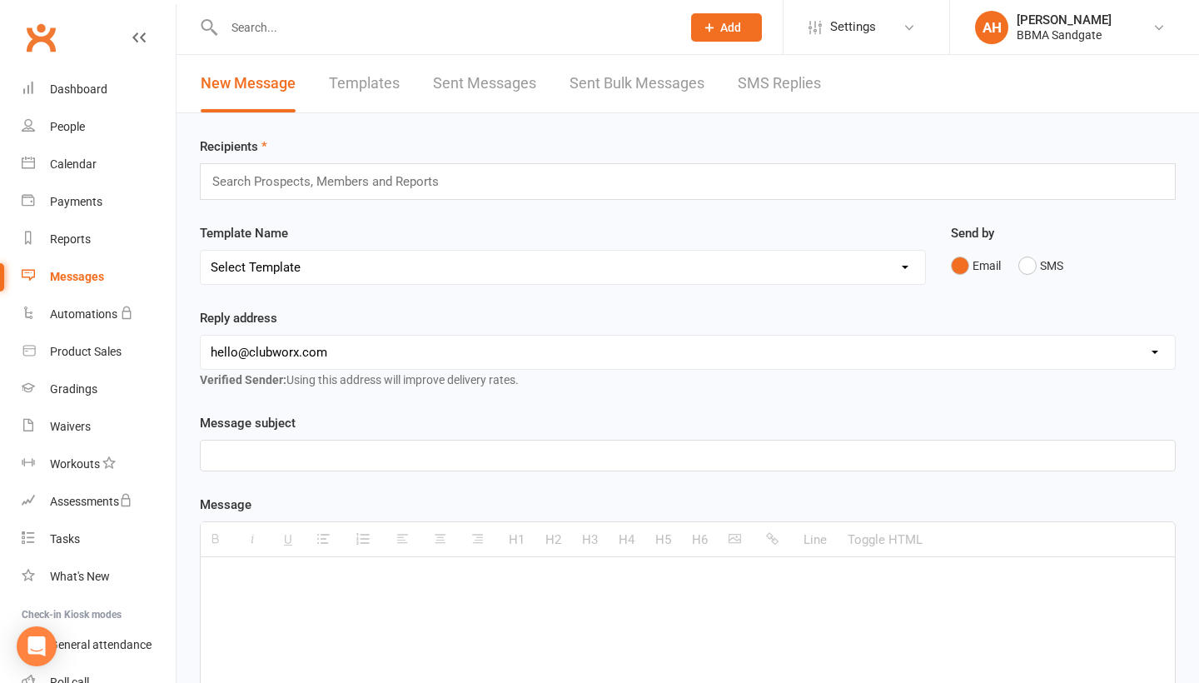
click at [581, 89] on link "SMS Replies" at bounding box center [779, 83] width 83 height 57
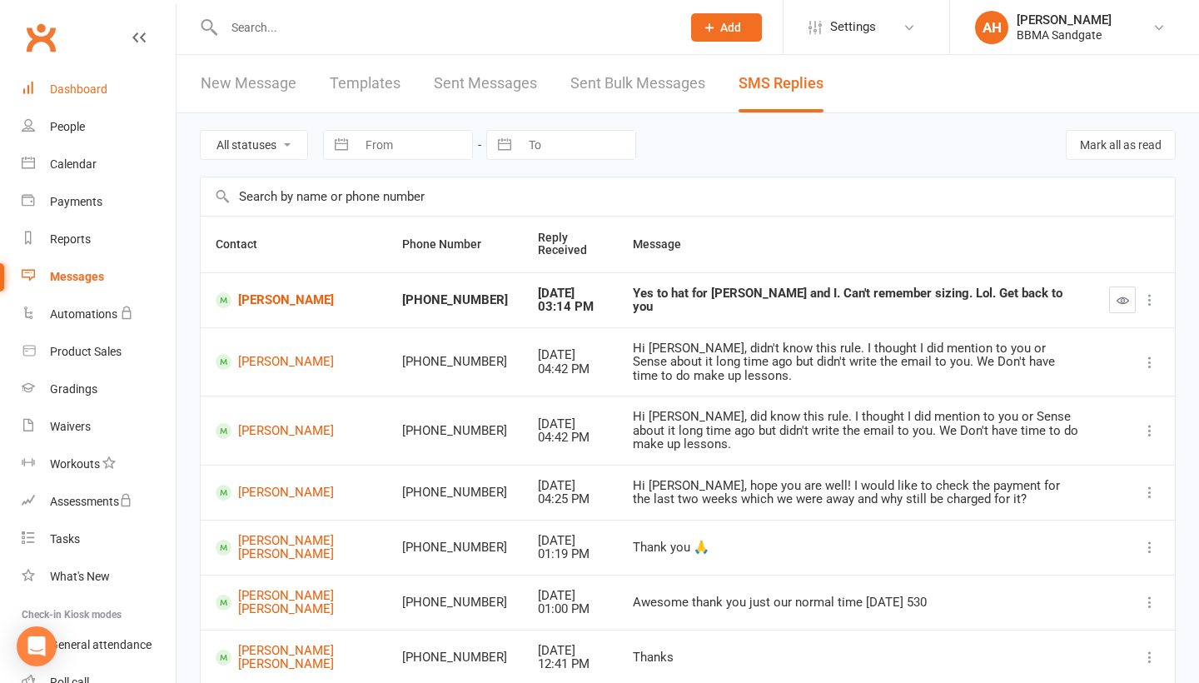
click at [59, 93] on div "Dashboard" at bounding box center [78, 88] width 57 height 13
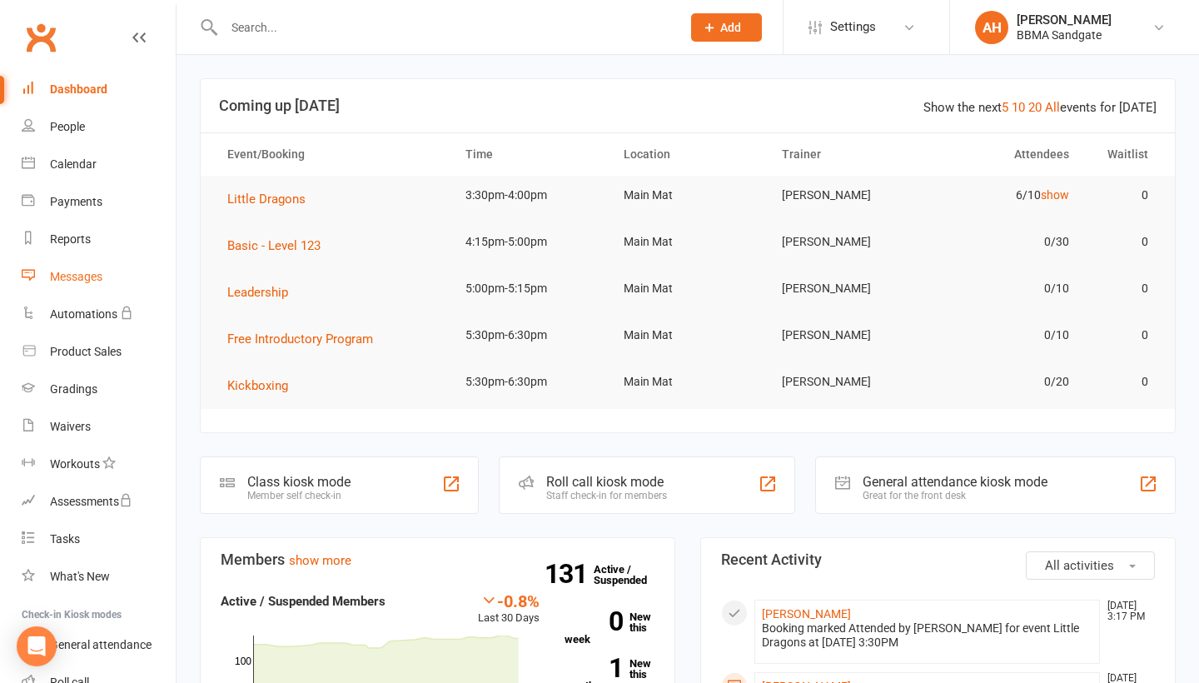
click at [47, 281] on link "Messages" at bounding box center [99, 276] width 154 height 37
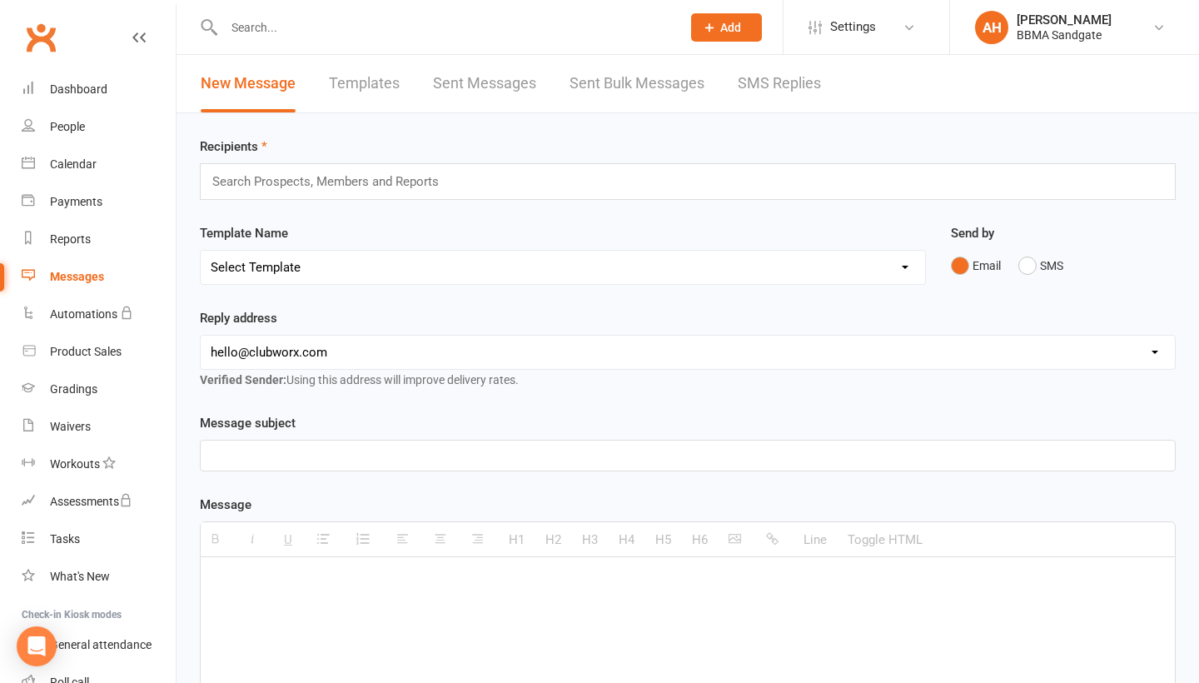
click at [581, 80] on link "SMS Replies" at bounding box center [779, 83] width 83 height 57
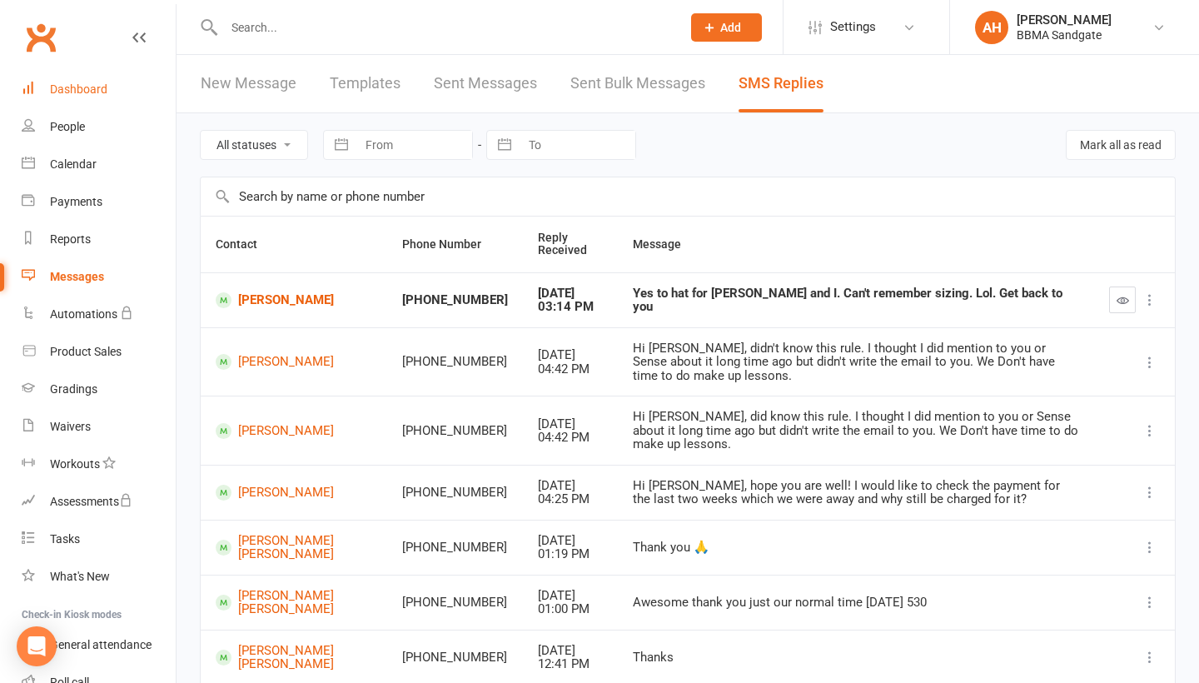
click at [131, 98] on link "Dashboard" at bounding box center [99, 89] width 154 height 37
